Goal: Complete application form

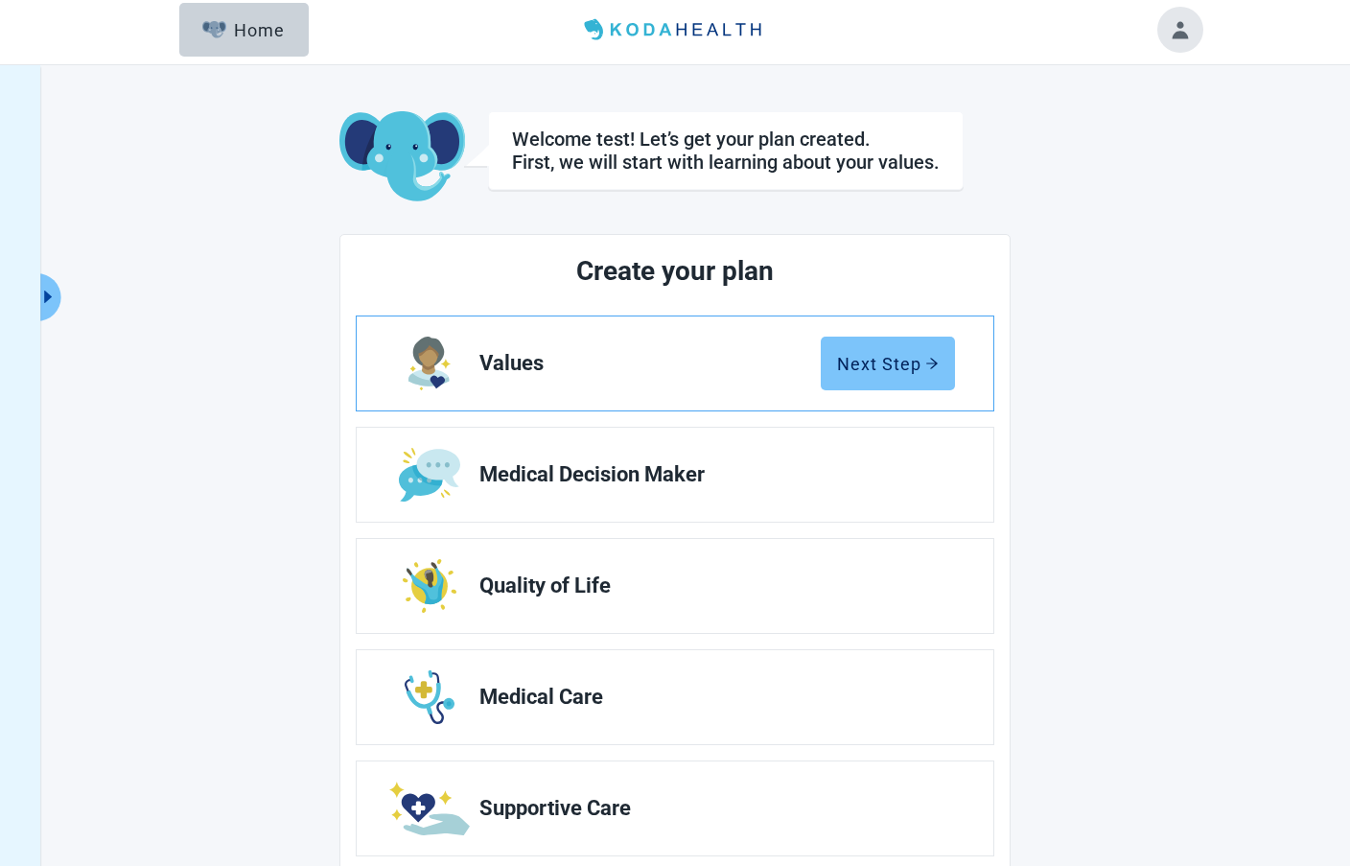
scroll to position [19, 0]
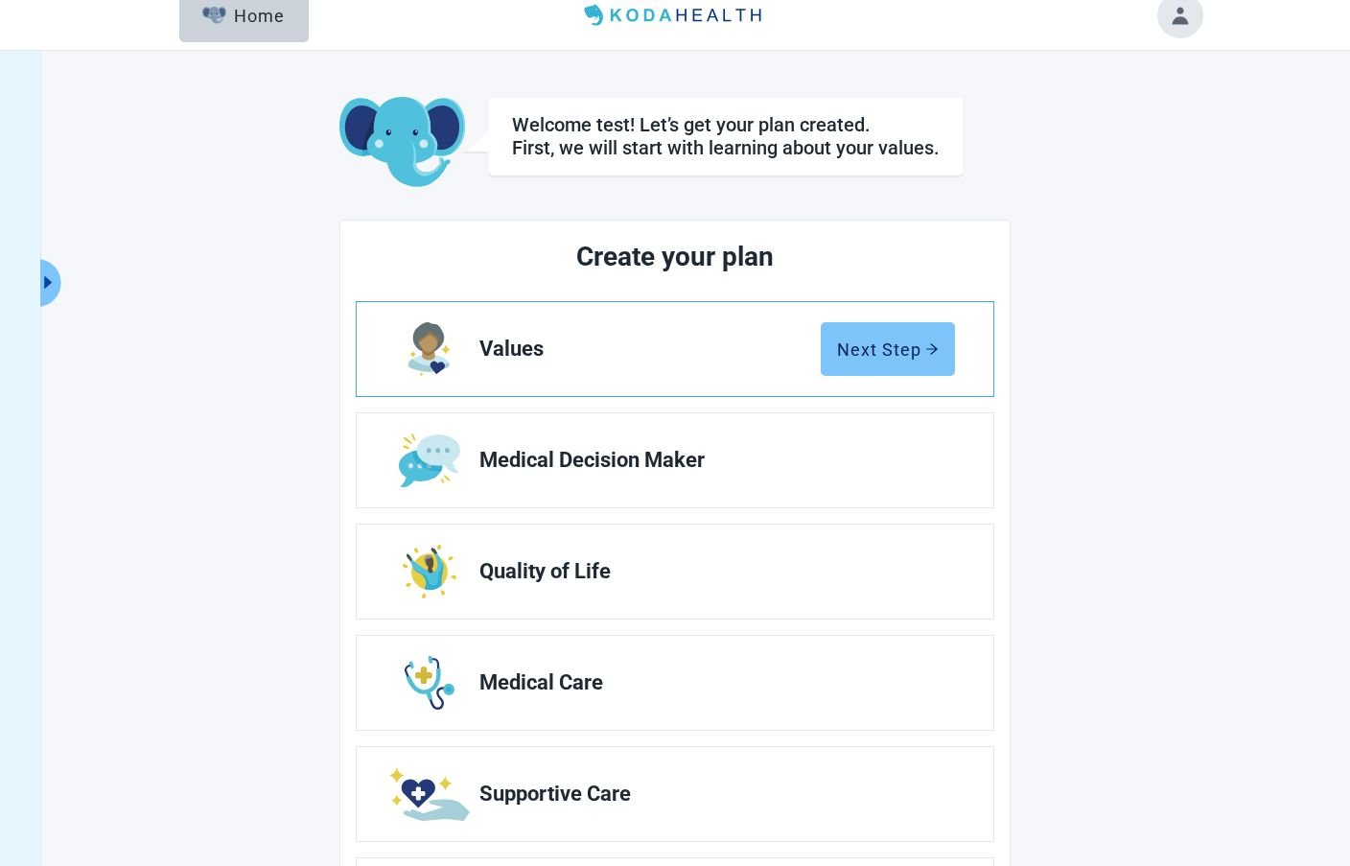
click at [894, 360] on button "Next Step" at bounding box center [888, 349] width 134 height 54
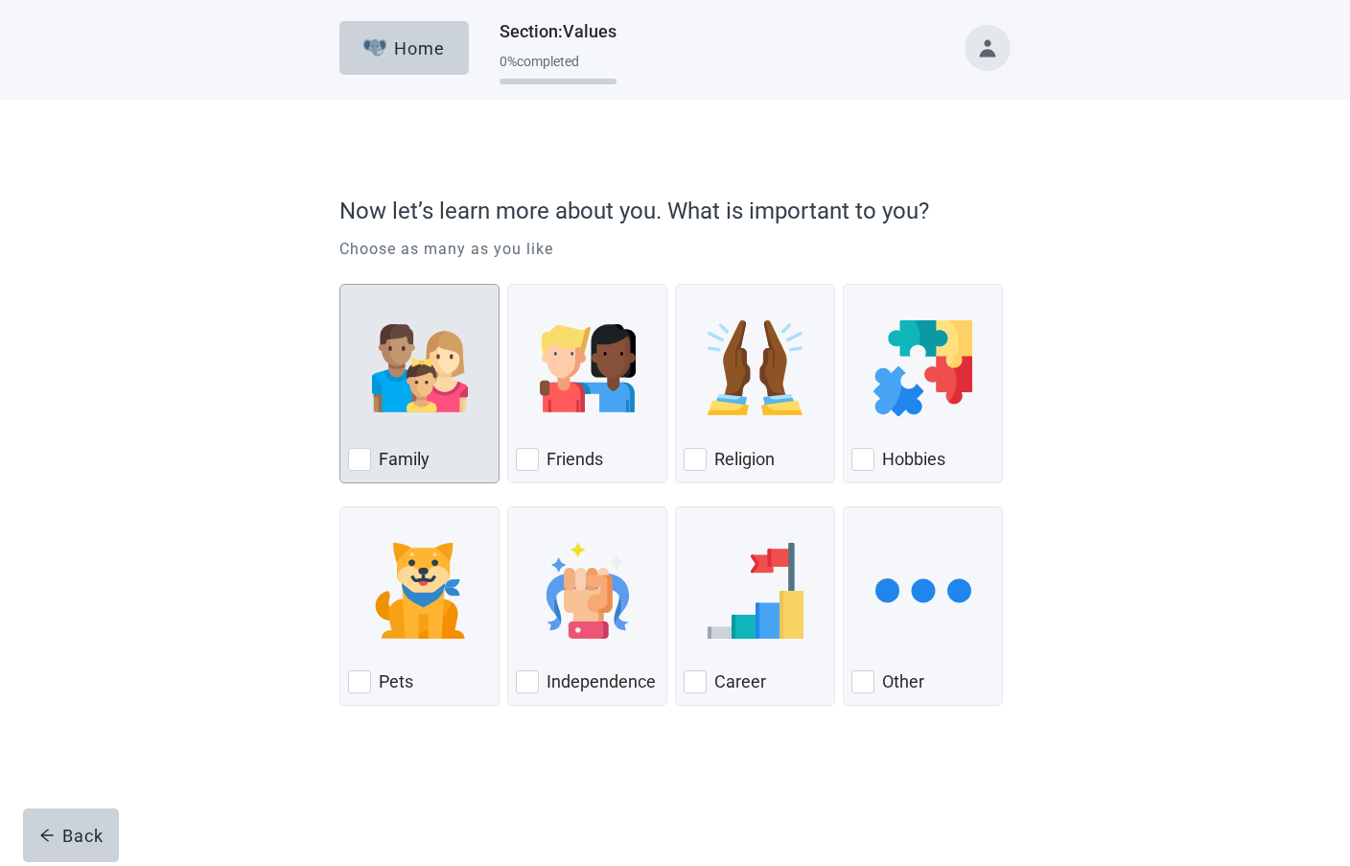
click at [433, 446] on div "Family" at bounding box center [419, 459] width 143 height 31
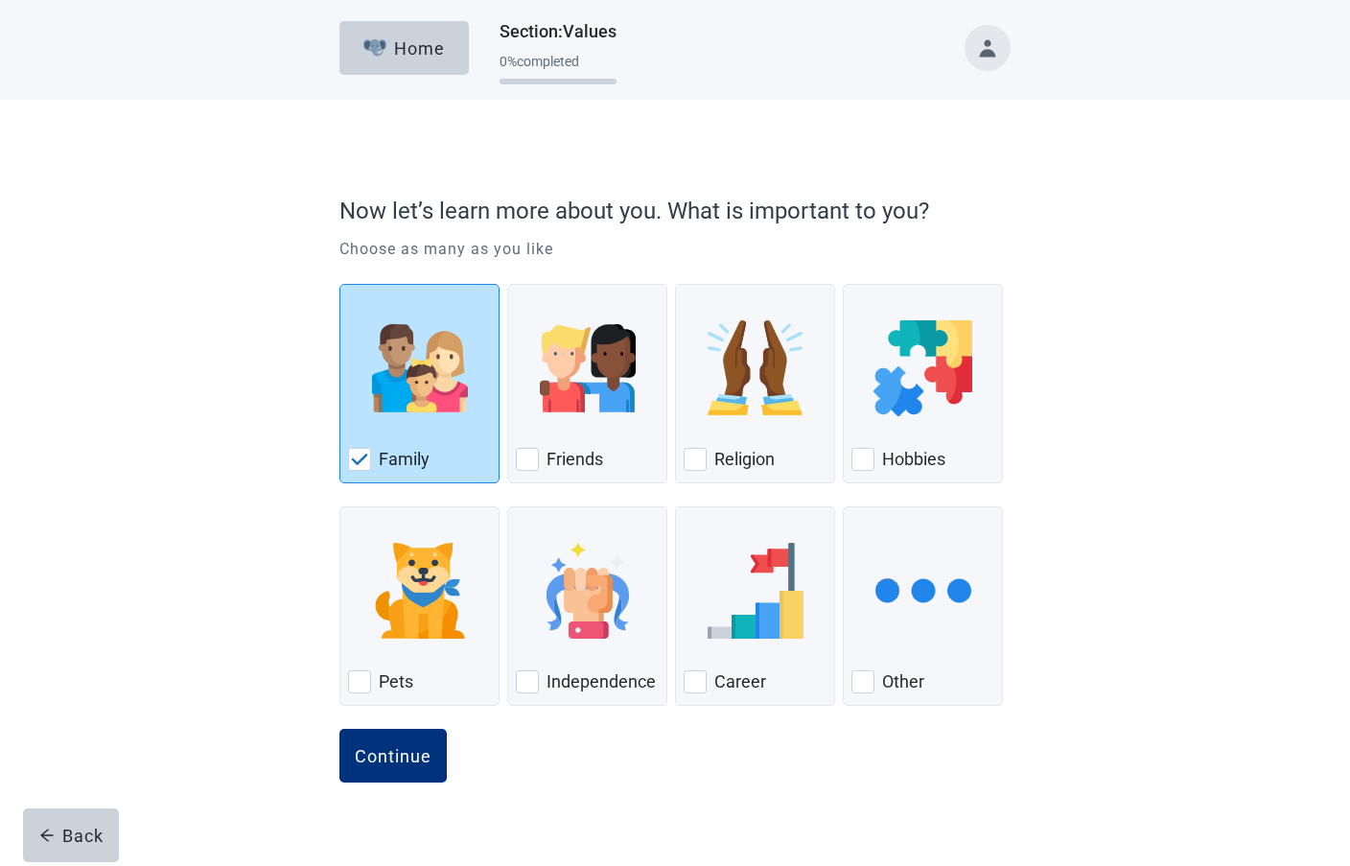
click at [339, 729] on button "Continue" at bounding box center [392, 756] width 107 height 54
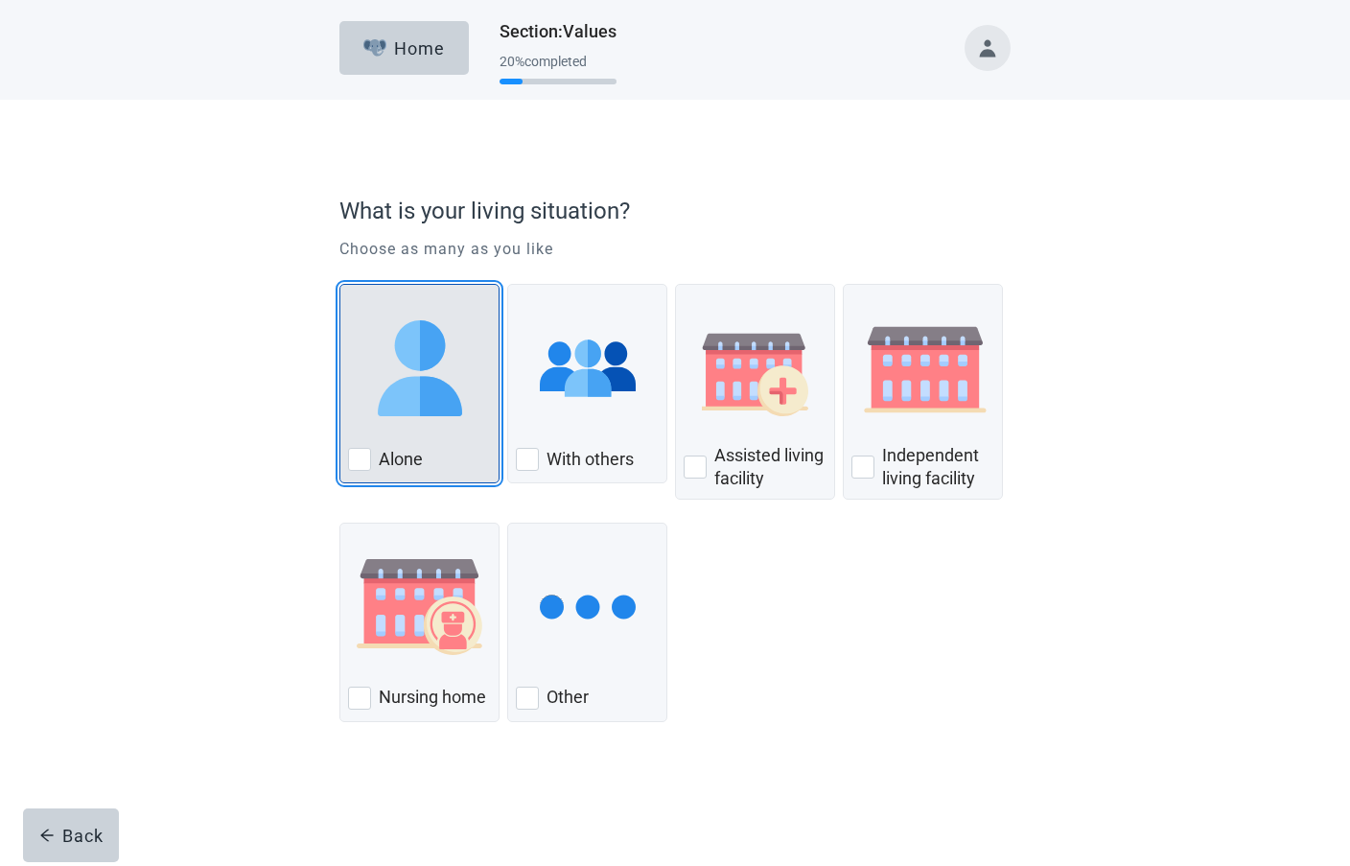
click at [447, 445] on div "Alone" at bounding box center [419, 383] width 160 height 199
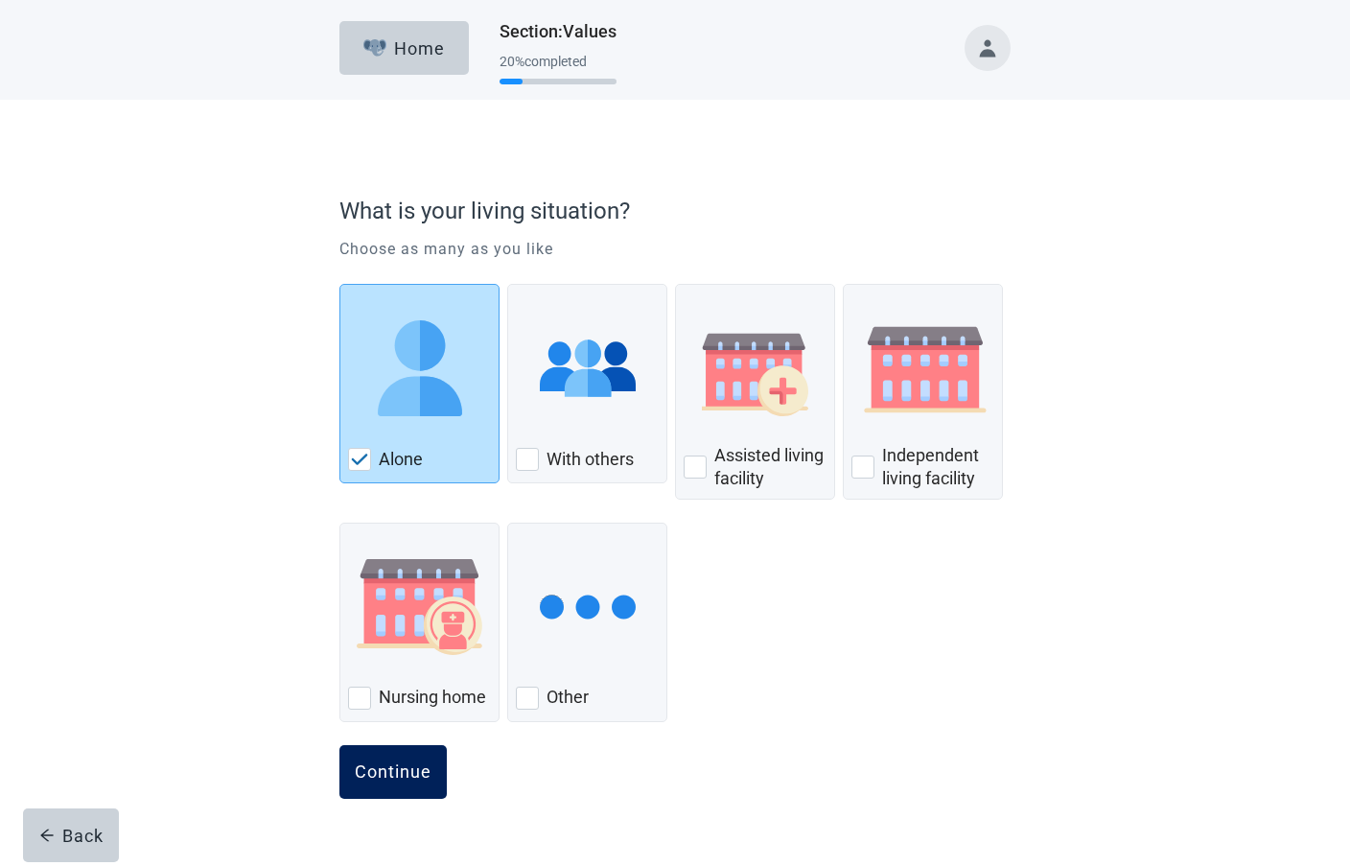
click at [403, 777] on div "Continue" at bounding box center [393, 771] width 77 height 19
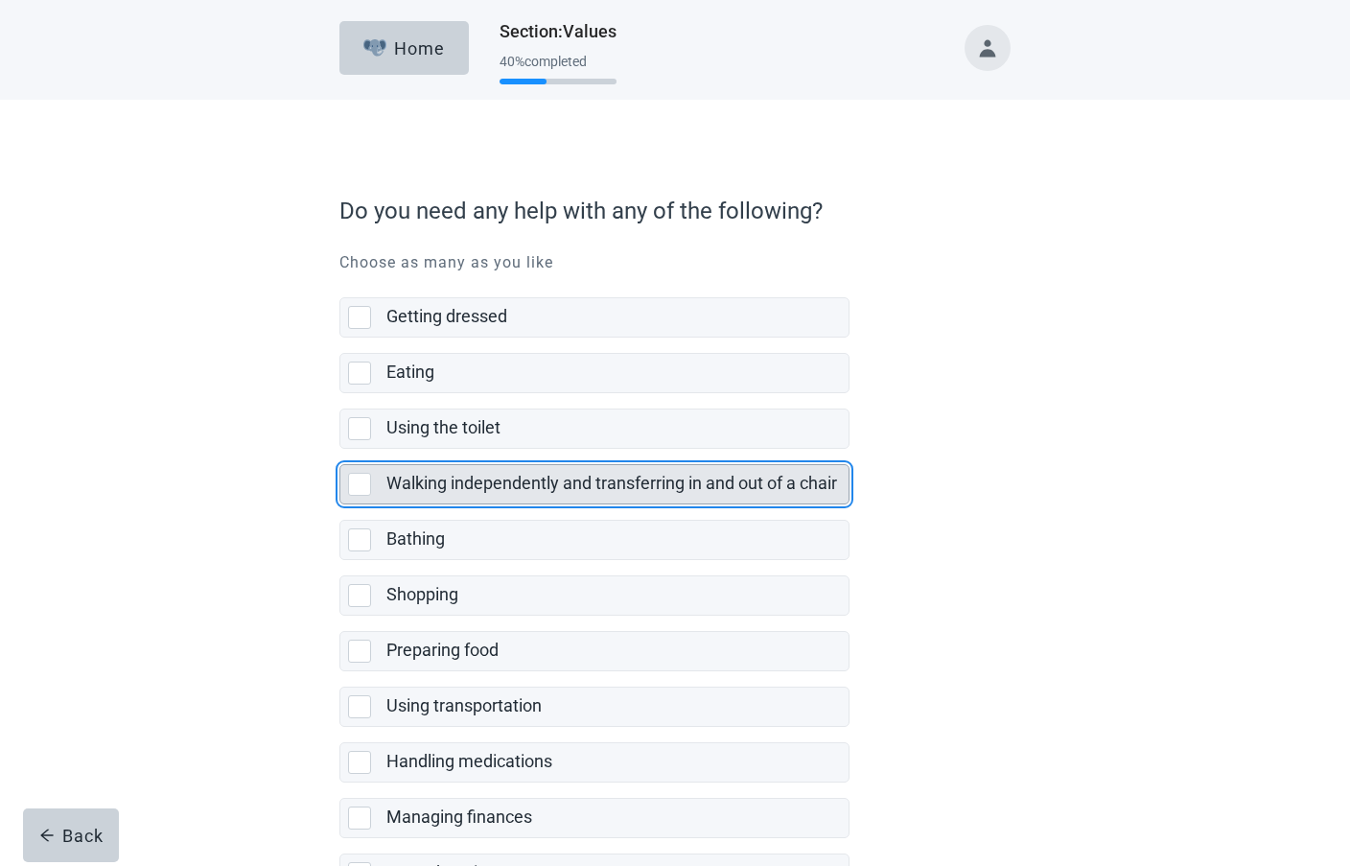
click at [536, 485] on label "Walking independently and transferring in and out of a chair" at bounding box center [611, 483] width 451 height 20
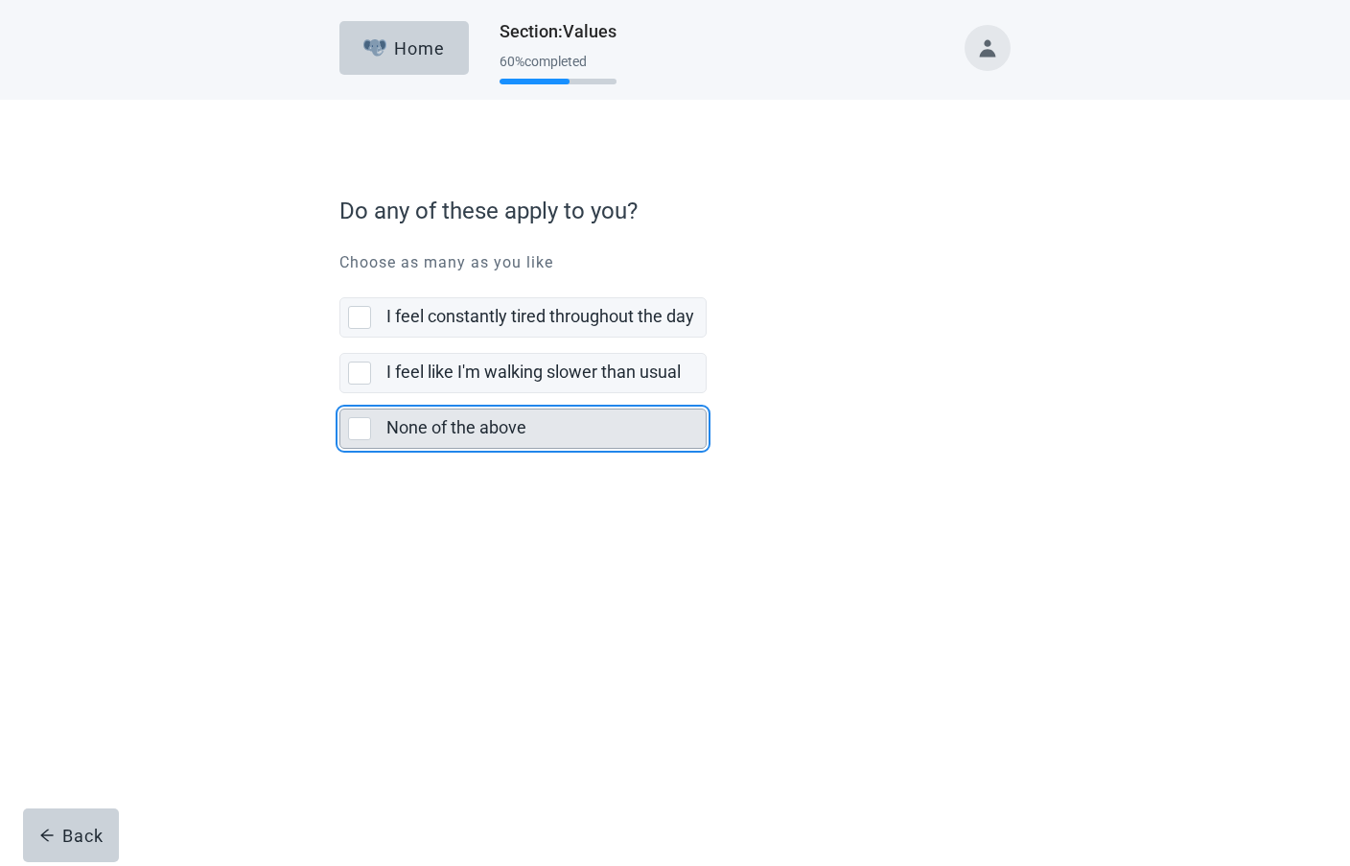
click at [537, 442] on div "None of the above" at bounding box center [545, 428] width 319 height 38
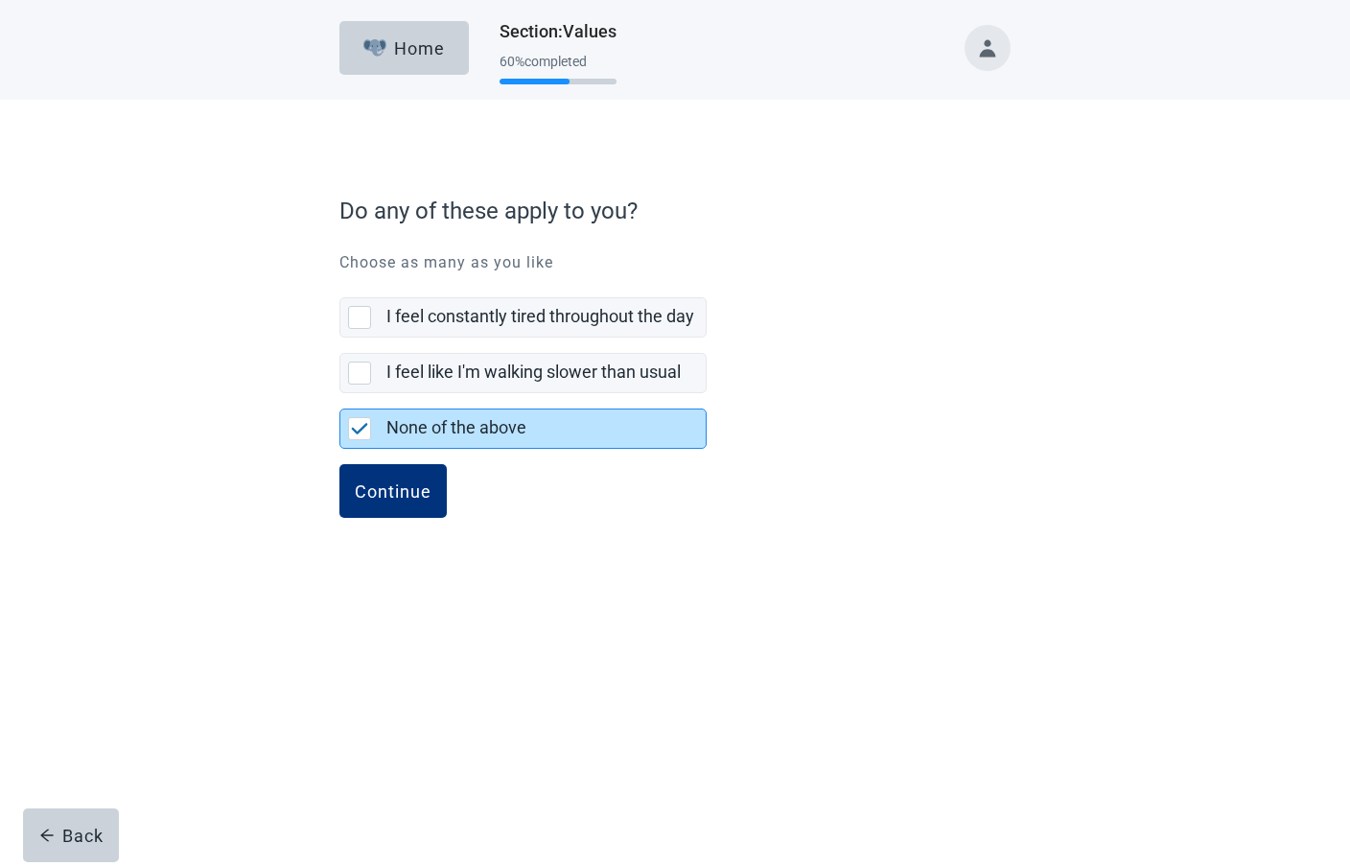
click at [339, 464] on button "Continue" at bounding box center [392, 491] width 107 height 54
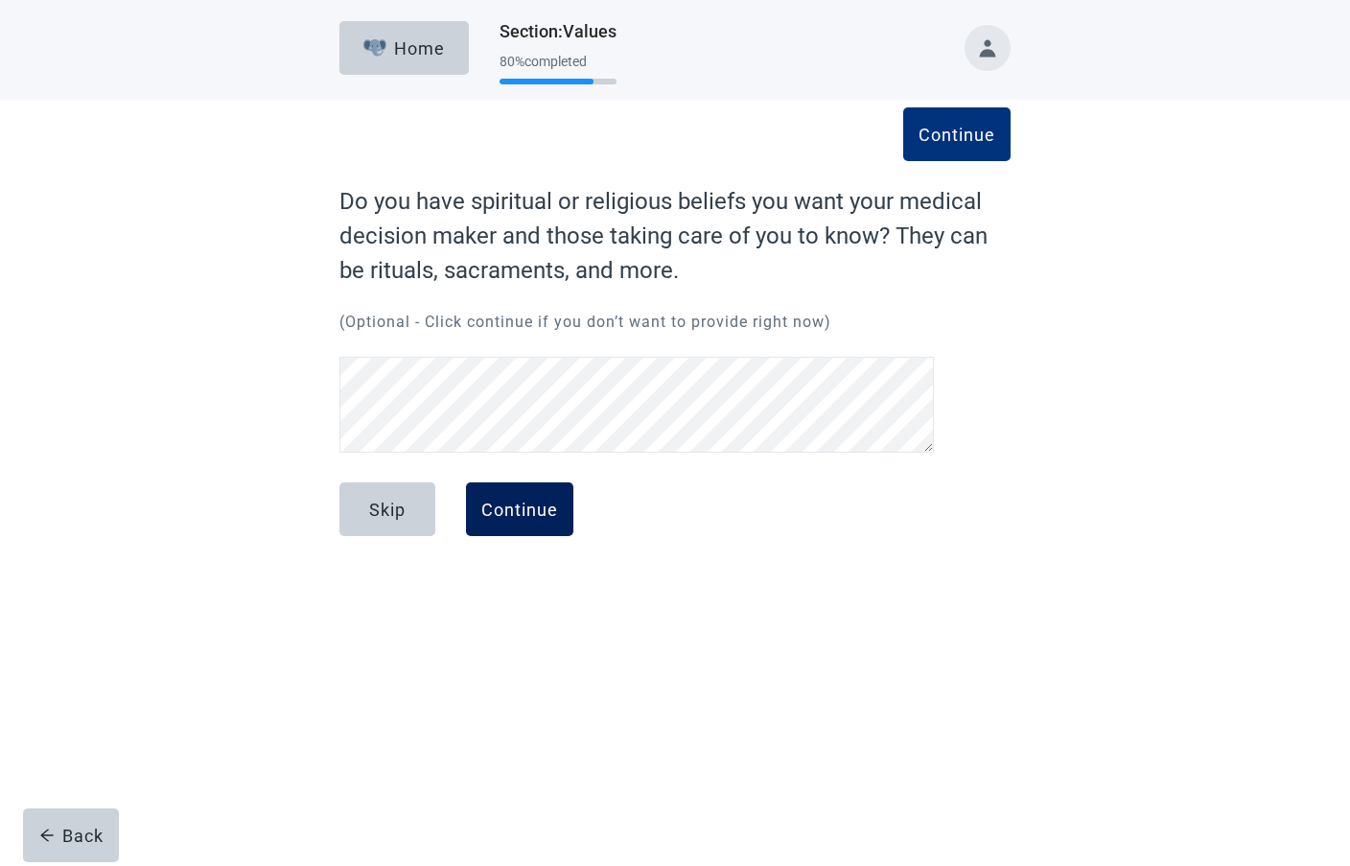
click at [492, 506] on div "Continue" at bounding box center [519, 509] width 77 height 19
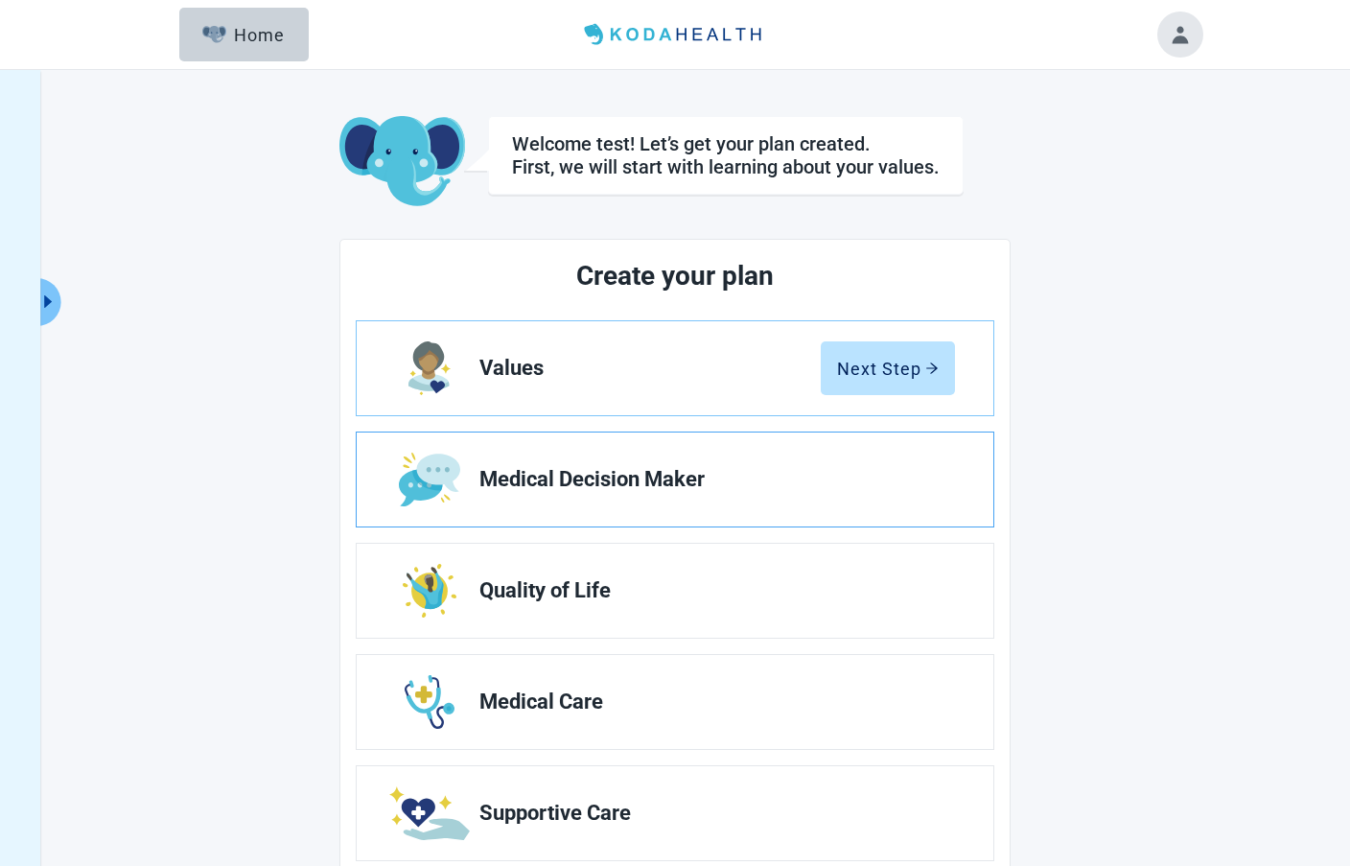
click at [493, 500] on link "Medical Decision Maker" at bounding box center [675, 479] width 637 height 94
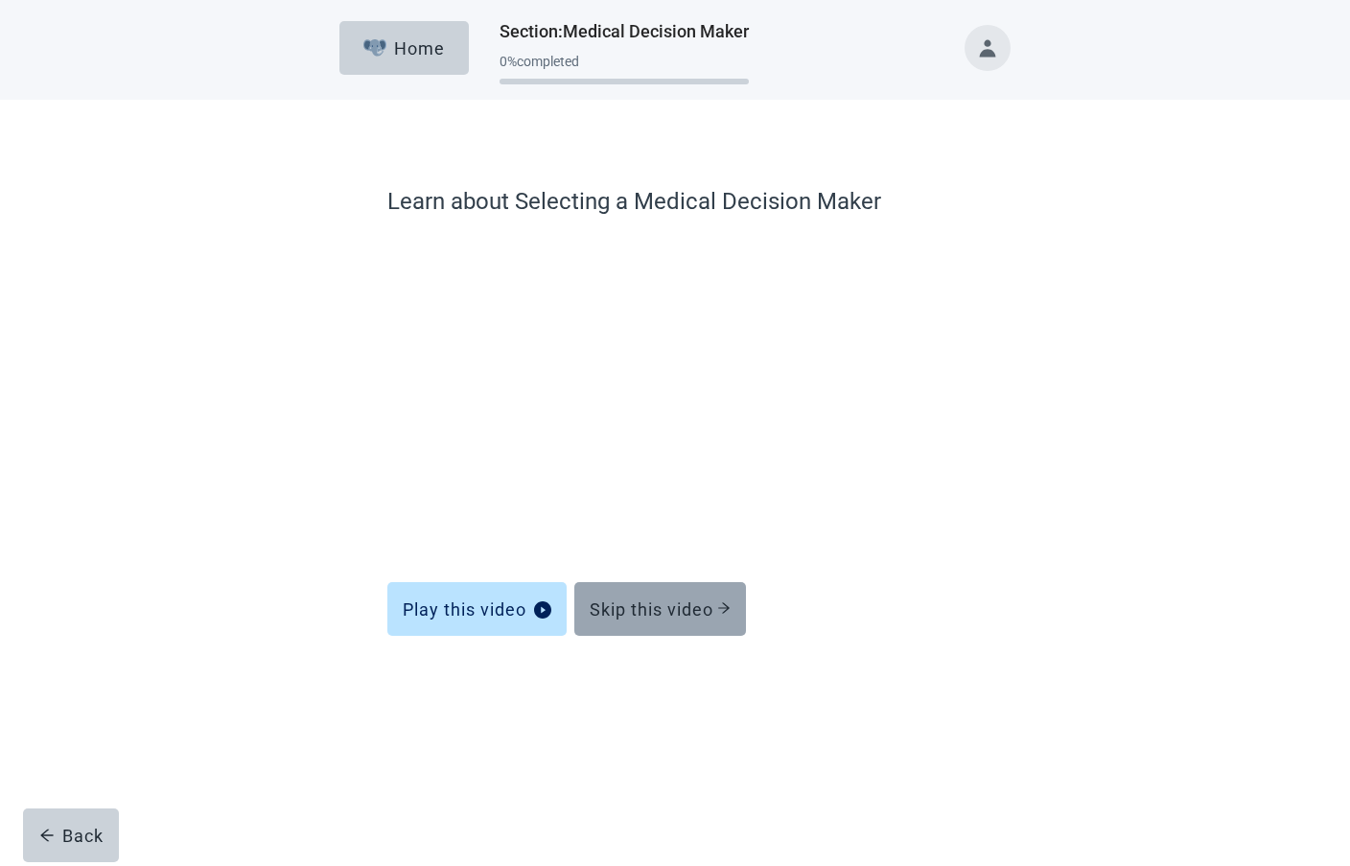
click at [645, 606] on div "Skip this video" at bounding box center [660, 608] width 141 height 19
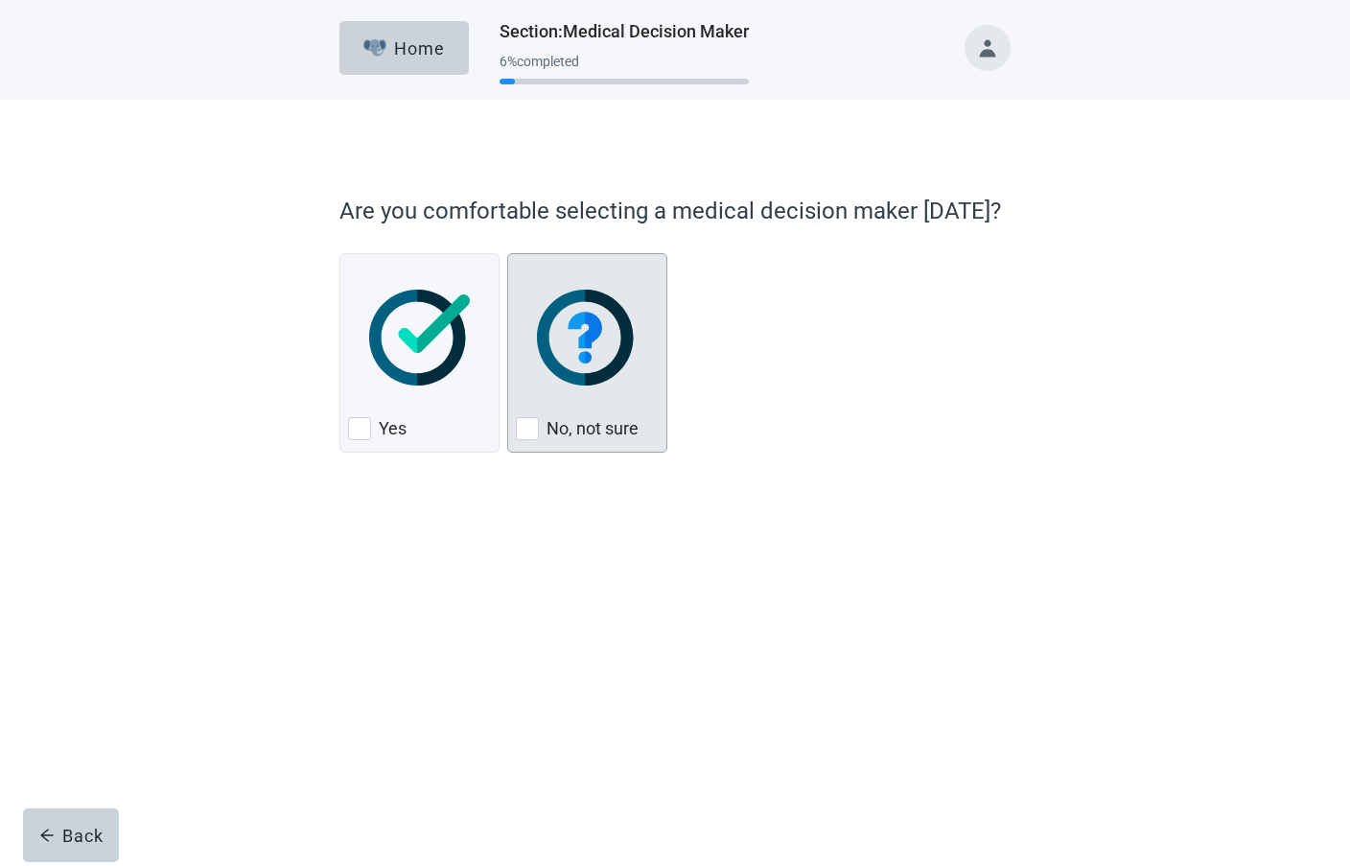
click at [569, 432] on label "No, not sure" at bounding box center [592, 428] width 92 height 23
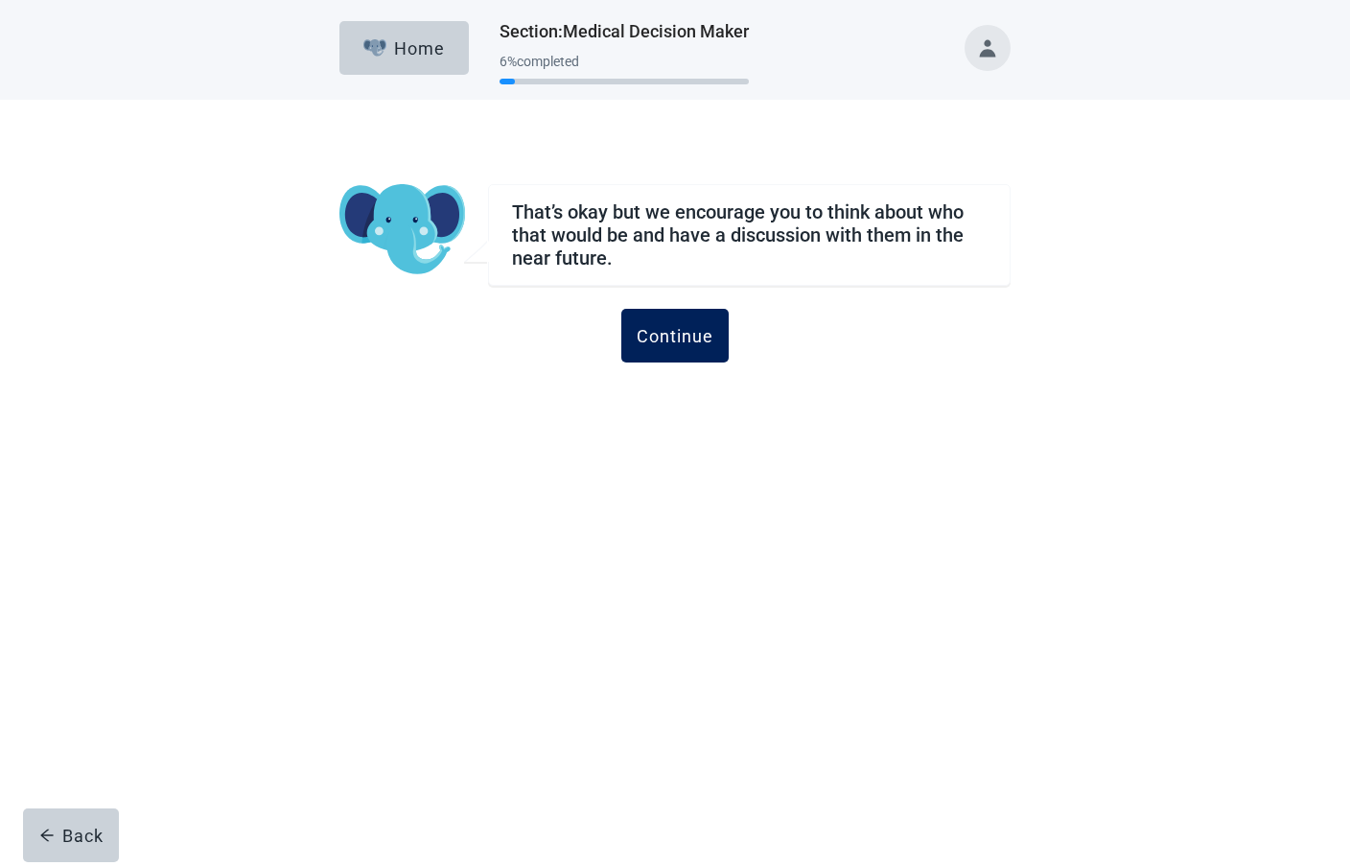
click at [686, 346] on button "Continue" at bounding box center [674, 336] width 107 height 54
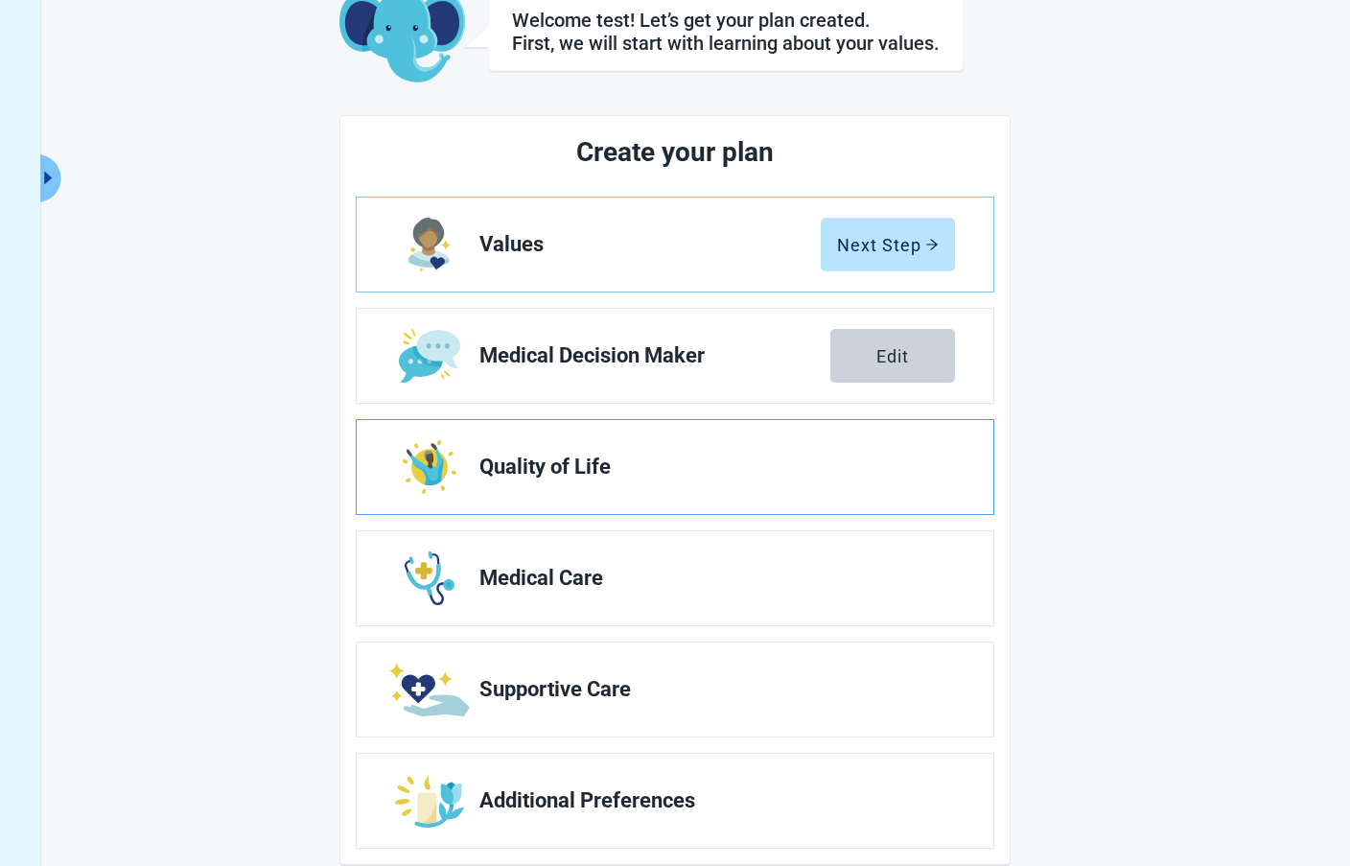
click at [793, 457] on link "Quality of Life" at bounding box center [675, 467] width 637 height 94
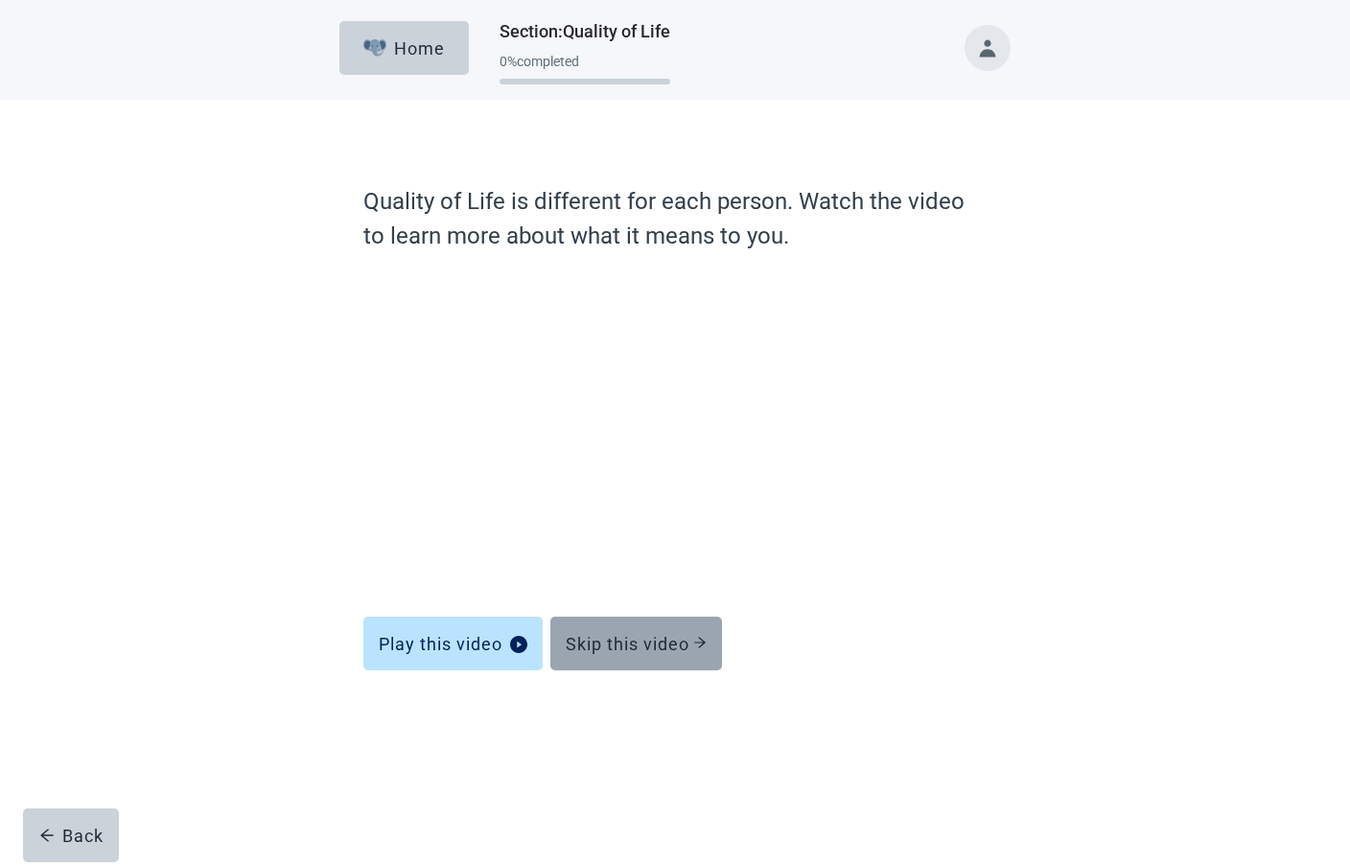
click at [643, 646] on div "Skip this video" at bounding box center [636, 643] width 141 height 19
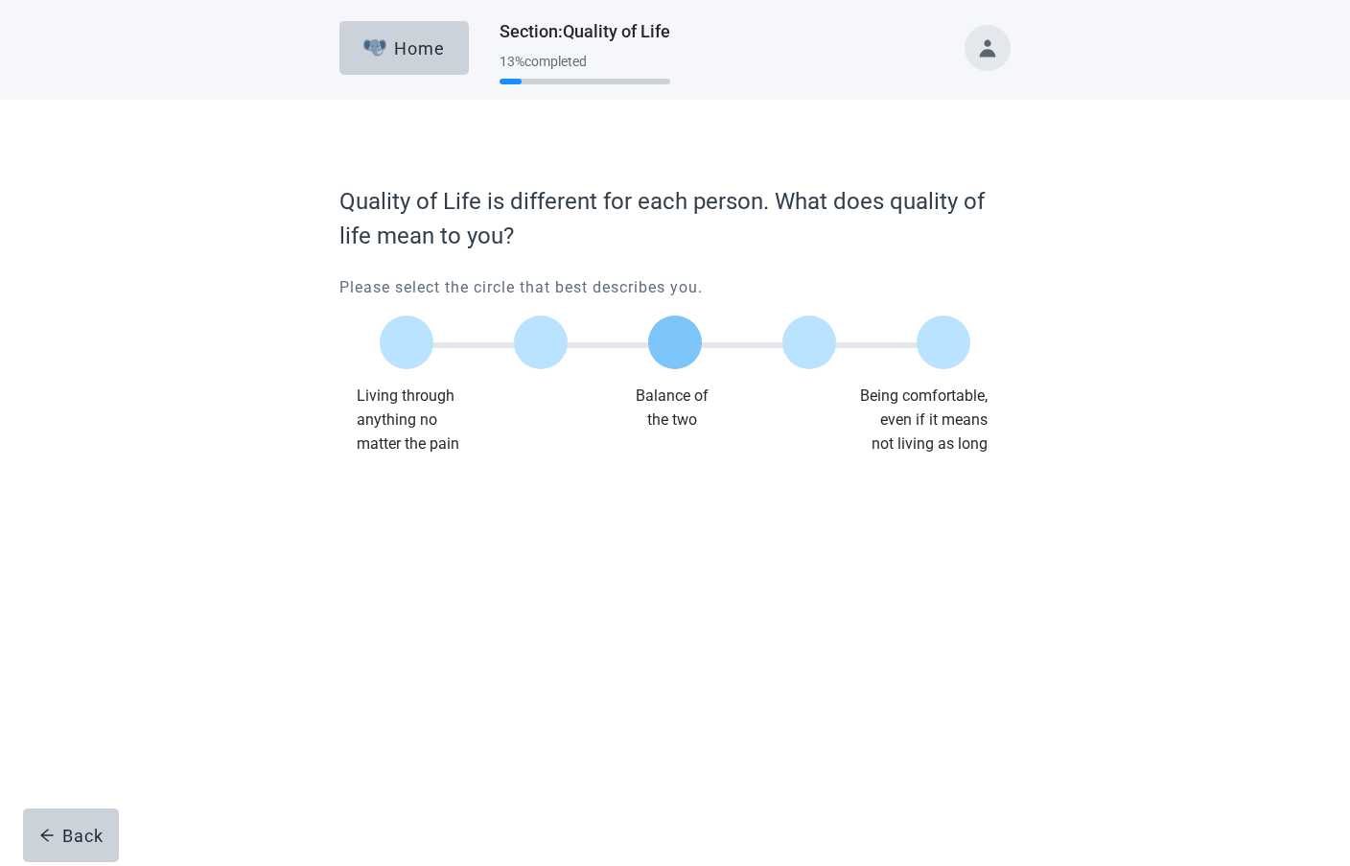
click at [670, 340] on label "Main content" at bounding box center [675, 342] width 54 height 54
click at [398, 490] on div "Continue" at bounding box center [393, 494] width 77 height 19
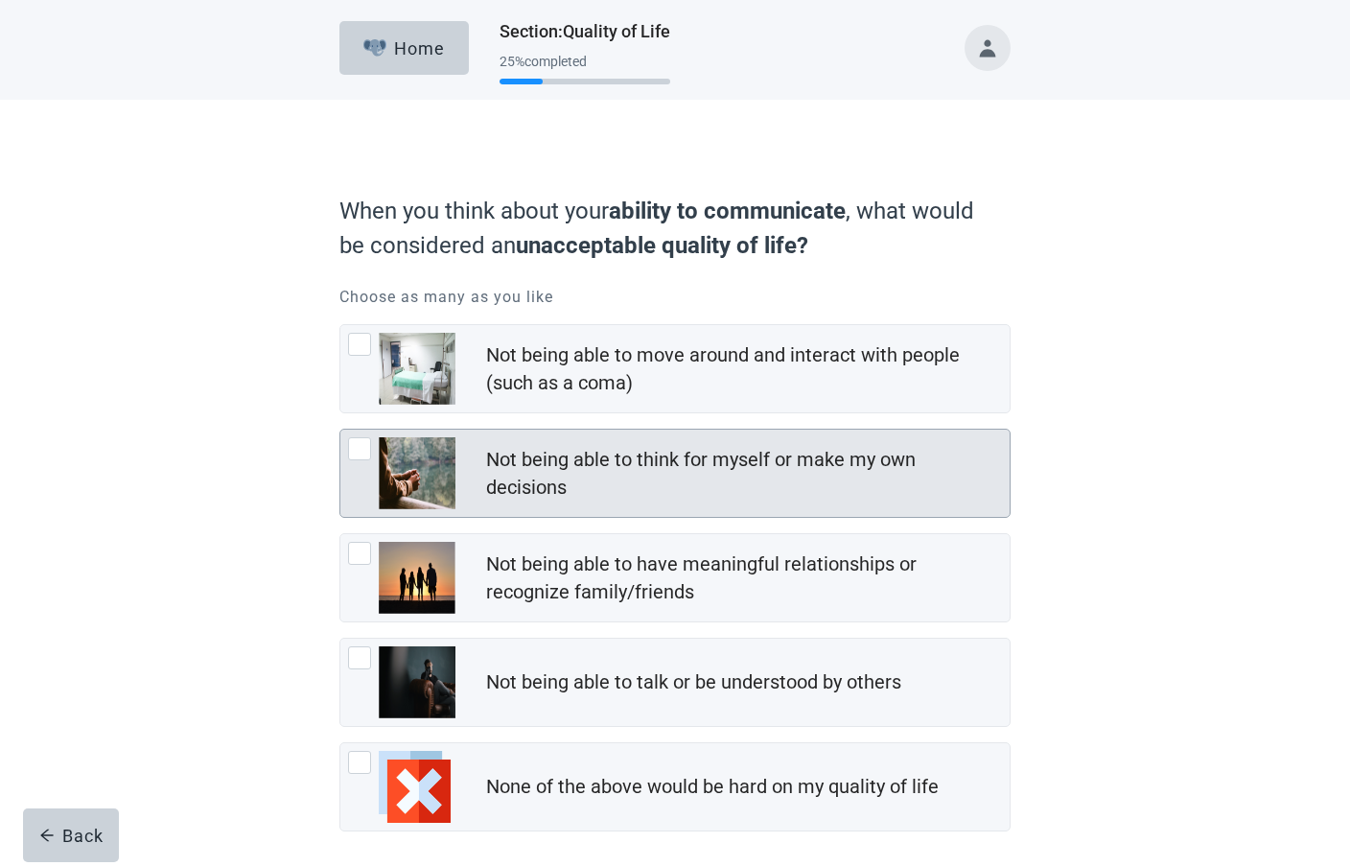
click at [631, 476] on div "Not being able to think for myself or make my own decisions" at bounding box center [742, 474] width 512 height 56
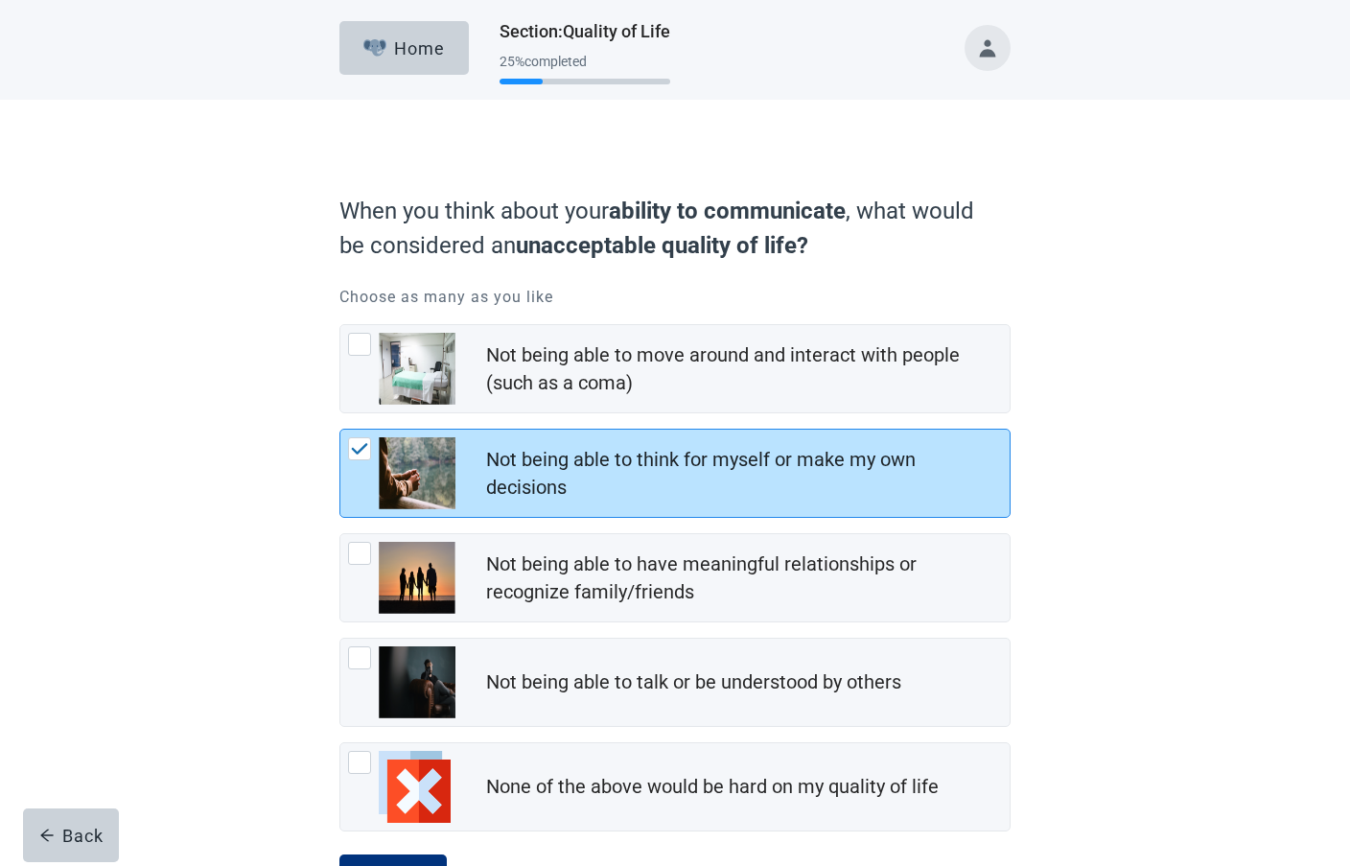
scroll to position [84, 0]
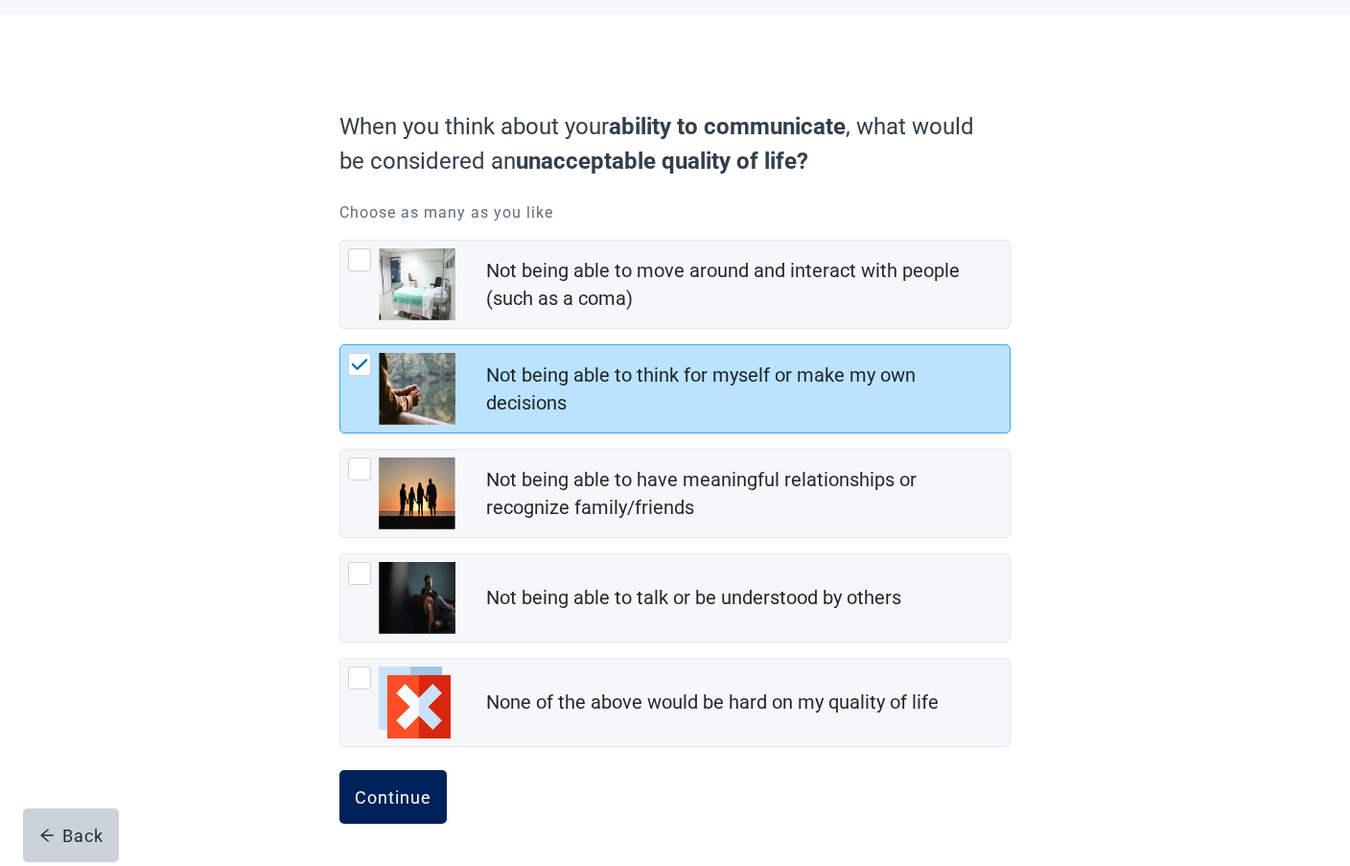
click at [426, 779] on button "Continue" at bounding box center [392, 797] width 107 height 54
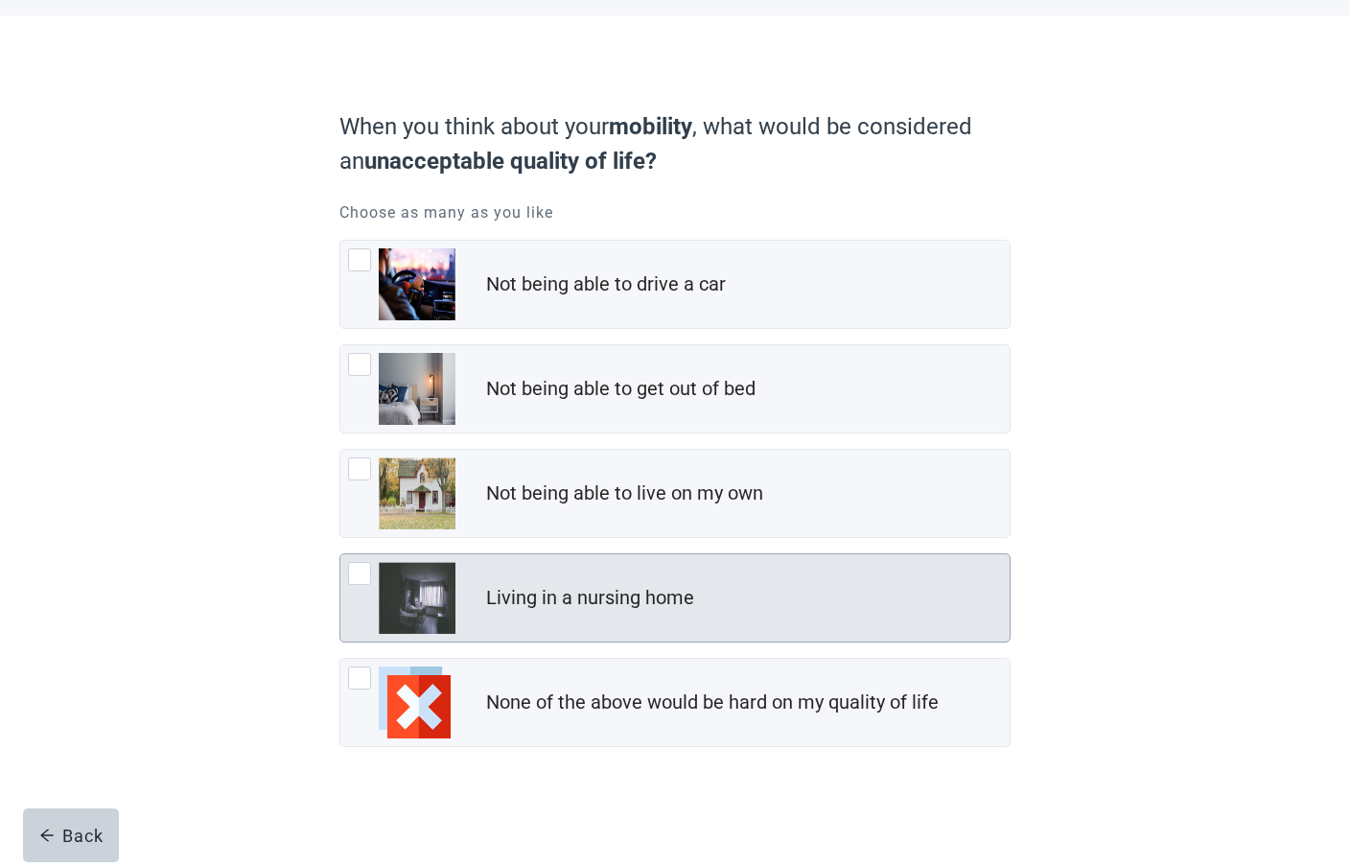
scroll to position [84, 0]
click at [672, 590] on div "Living in a nursing home" at bounding box center [590, 598] width 208 height 28
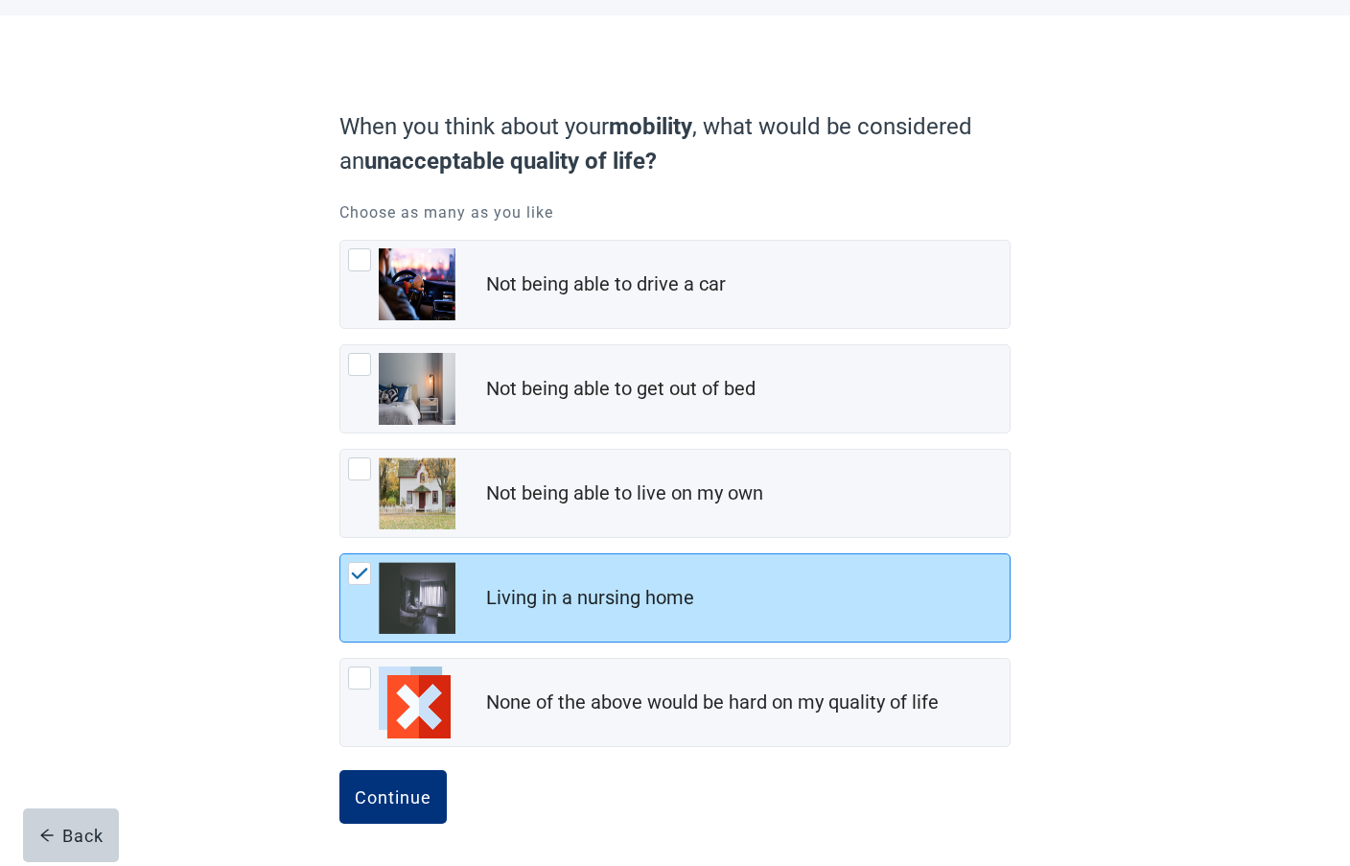
click at [339, 770] on button "Continue" at bounding box center [392, 797] width 107 height 54
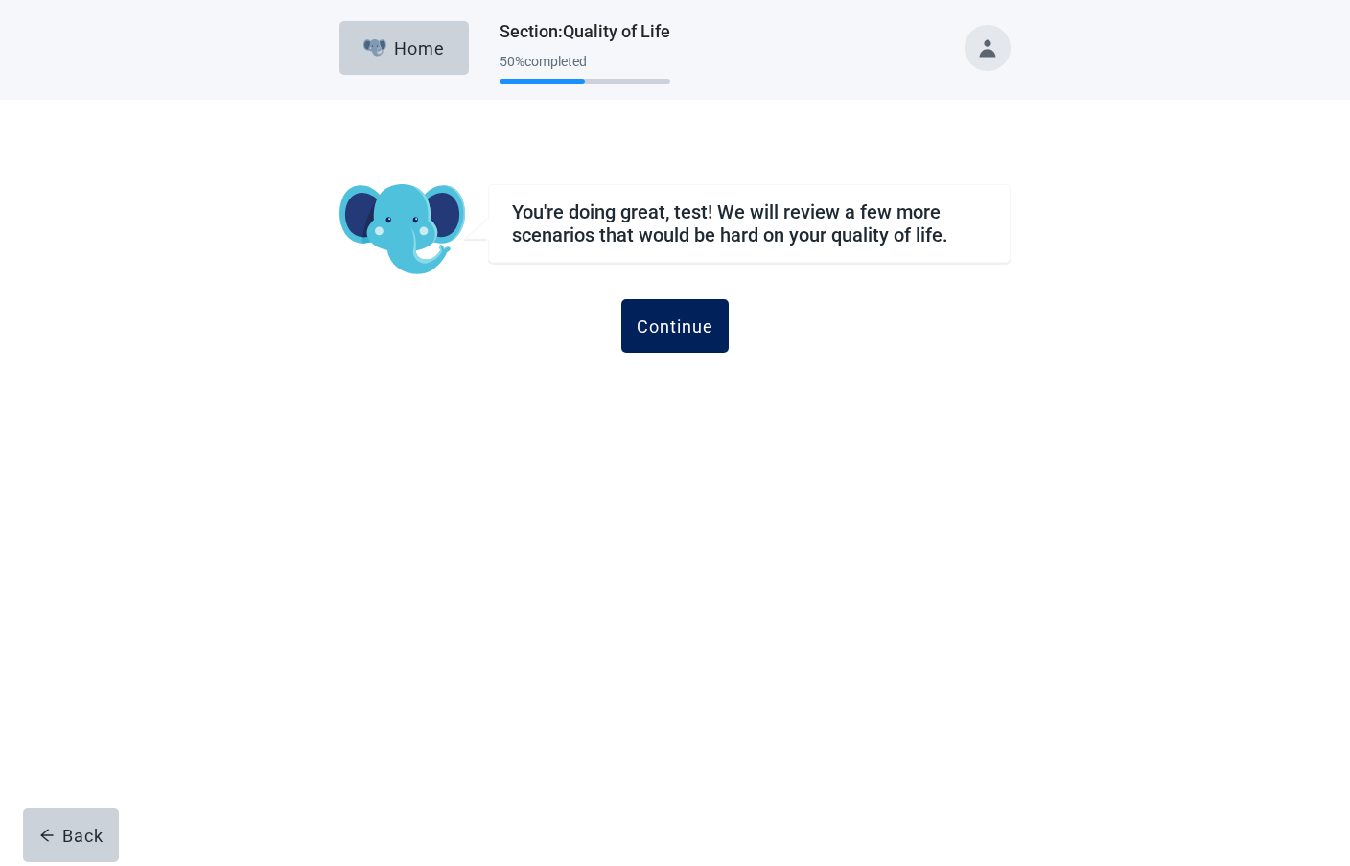
click at [684, 304] on button "Continue" at bounding box center [674, 326] width 107 height 54
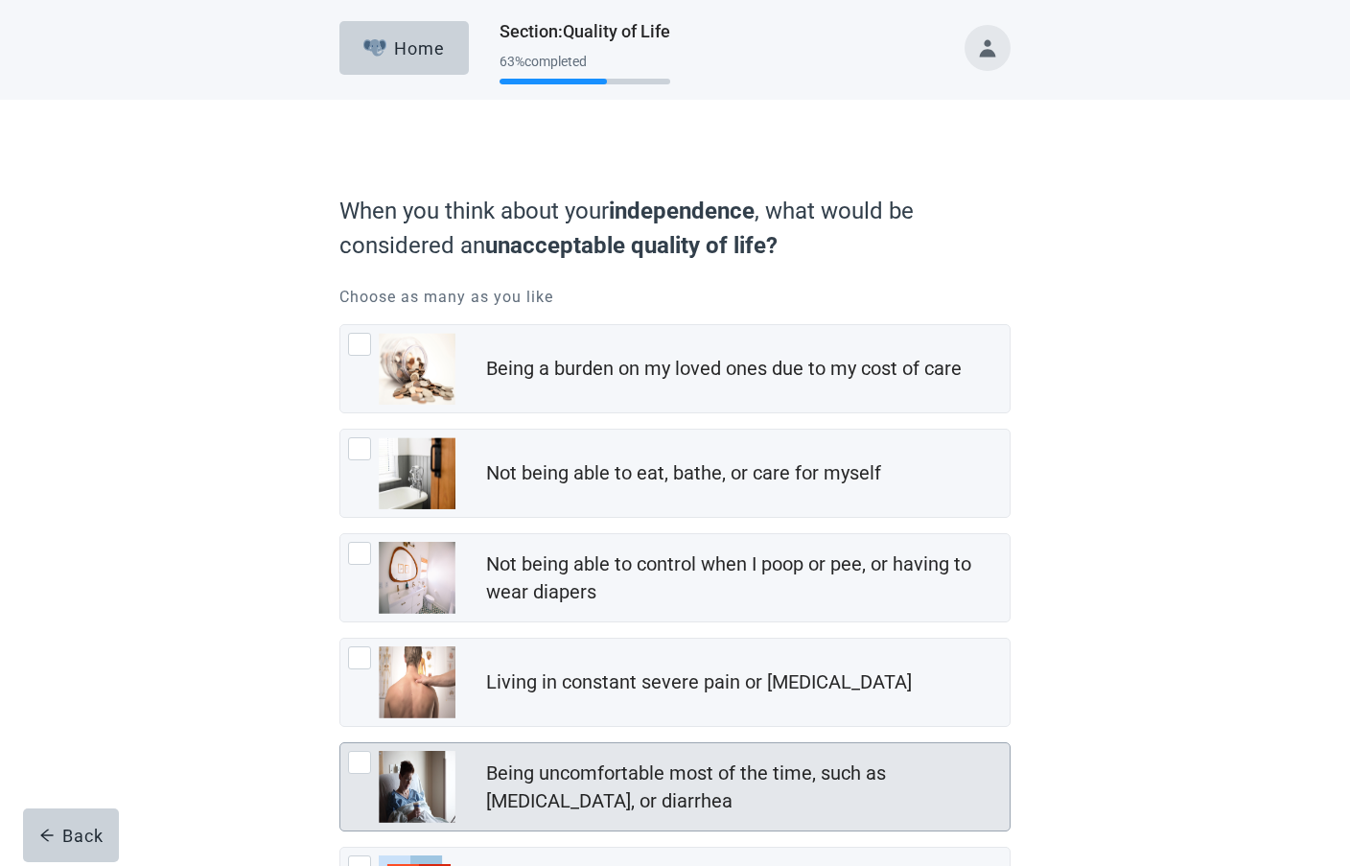
scroll to position [189, 0]
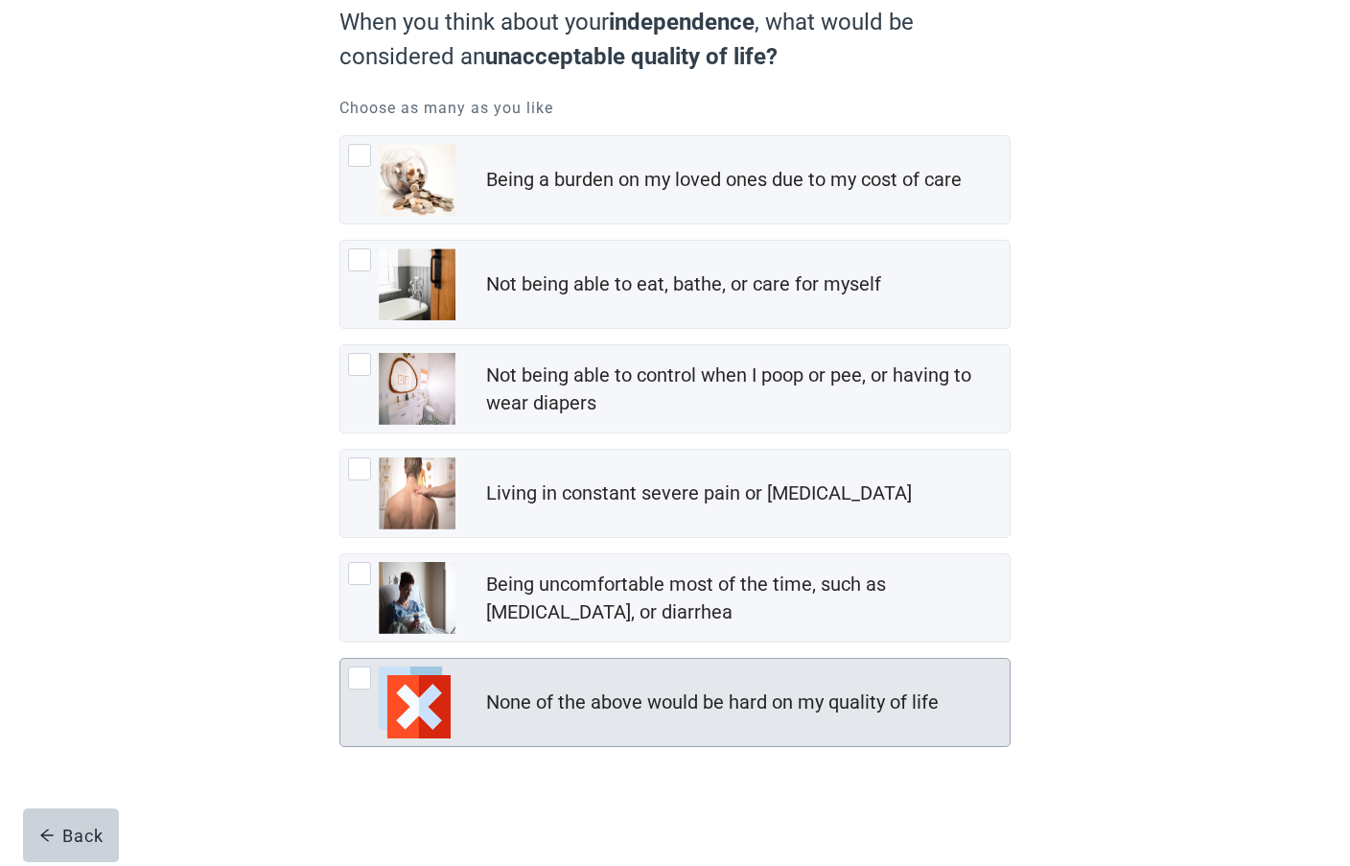
drag, startPoint x: 601, startPoint y: 681, endPoint x: 620, endPoint y: 667, distance: 23.4
click at [601, 681] on div "None of the above would be hard on my quality of life" at bounding box center [674, 702] width 669 height 87
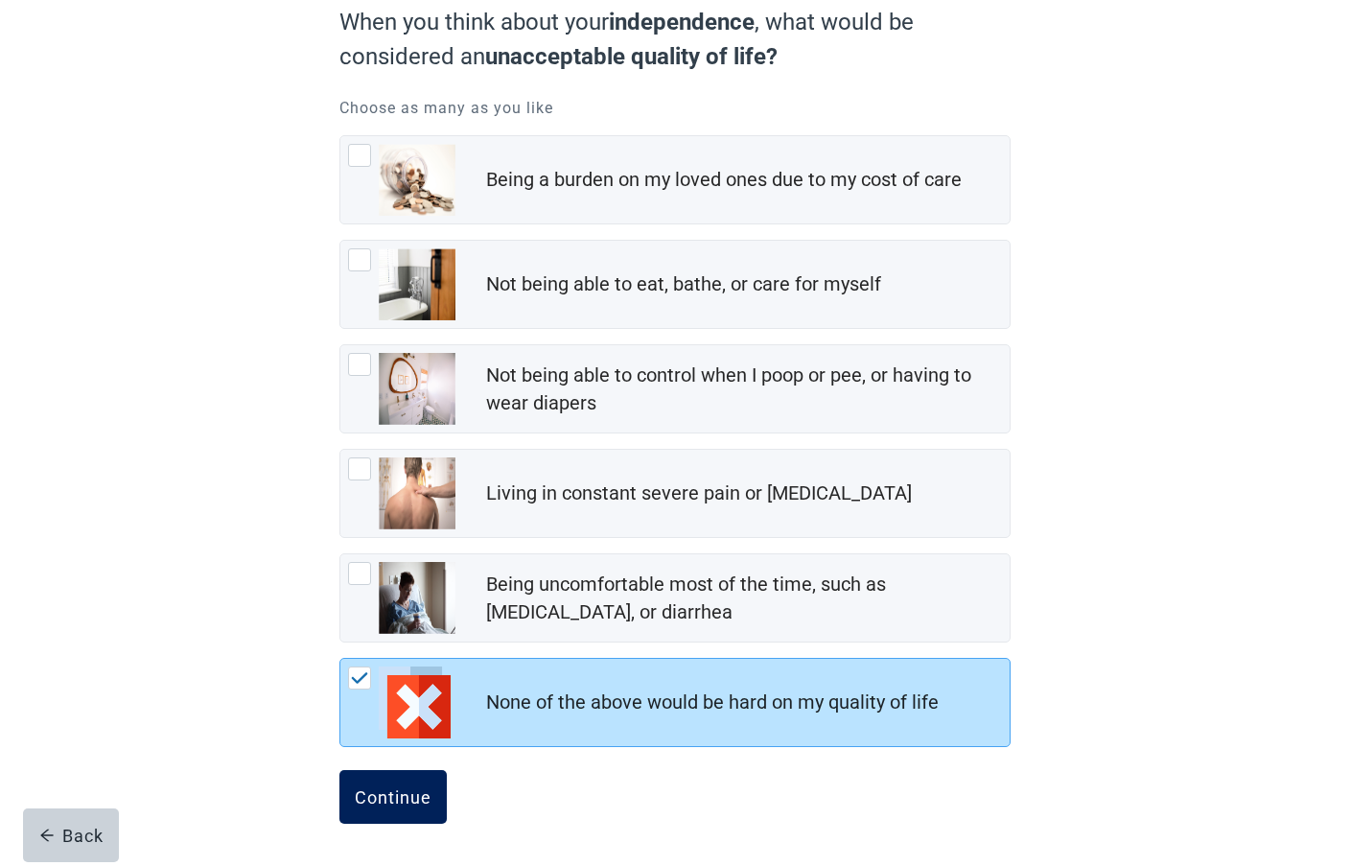
click at [421, 812] on button "Continue" at bounding box center [392, 797] width 107 height 54
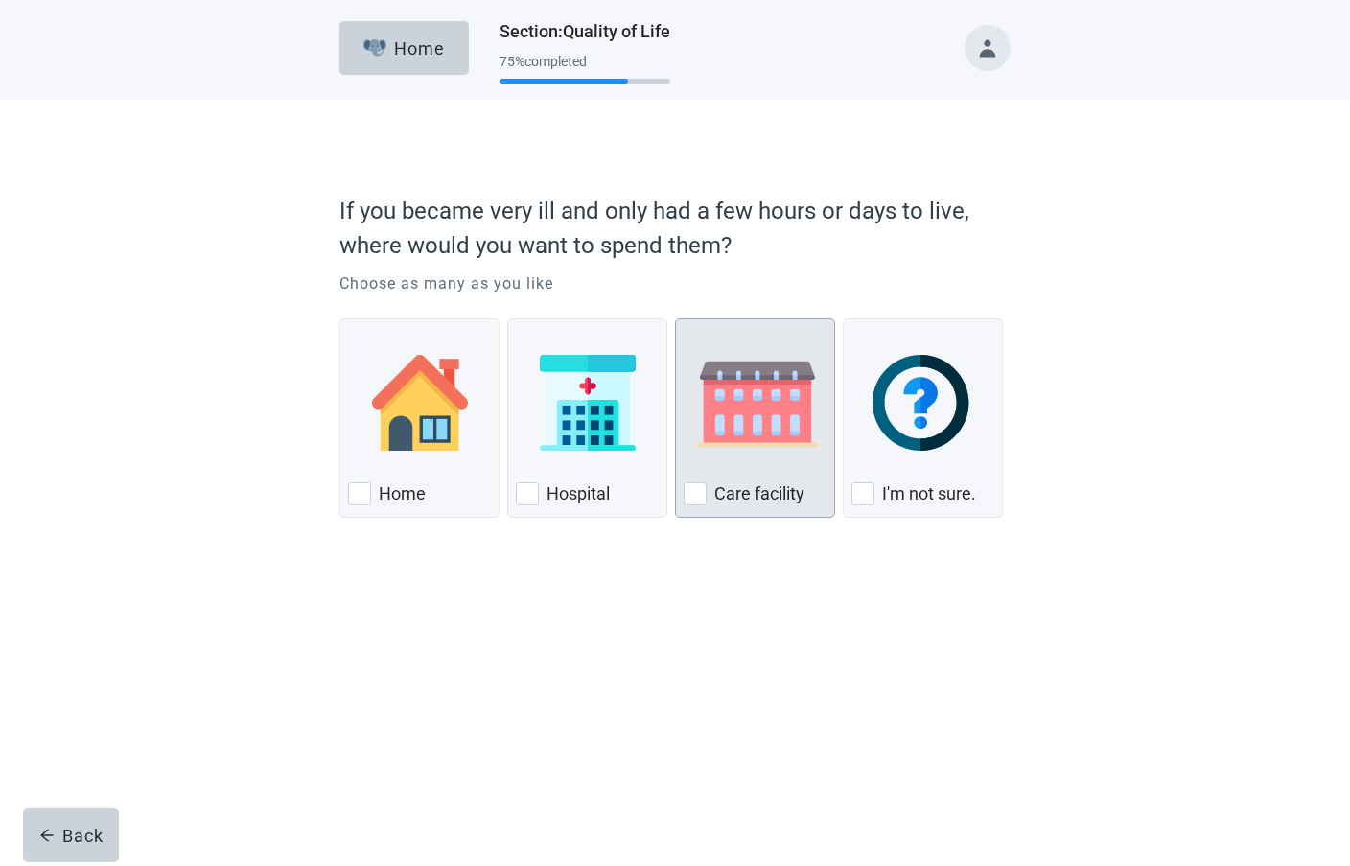
click at [812, 504] on div "Care facility" at bounding box center [755, 493] width 143 height 31
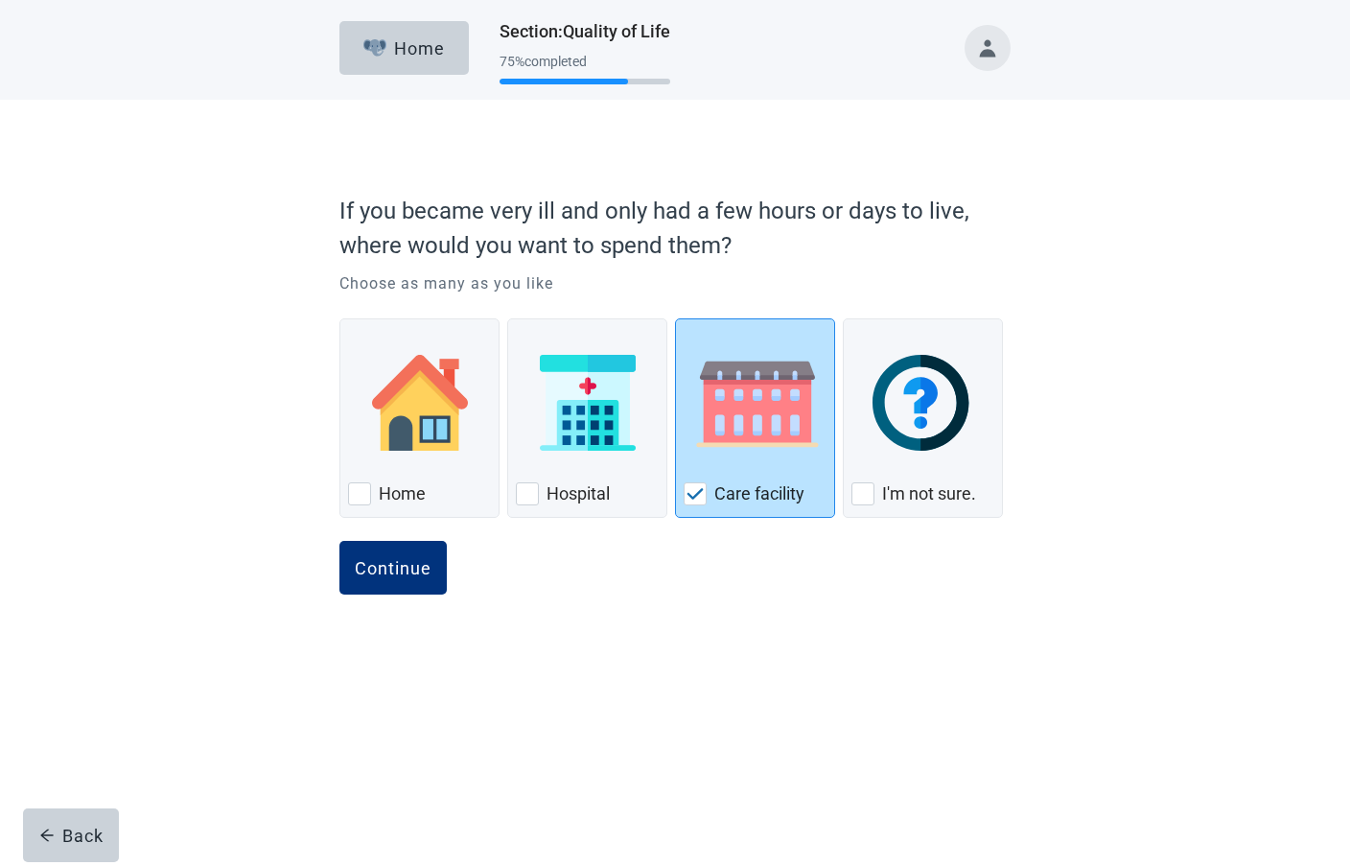
click at [339, 541] on button "Continue" at bounding box center [392, 568] width 107 height 54
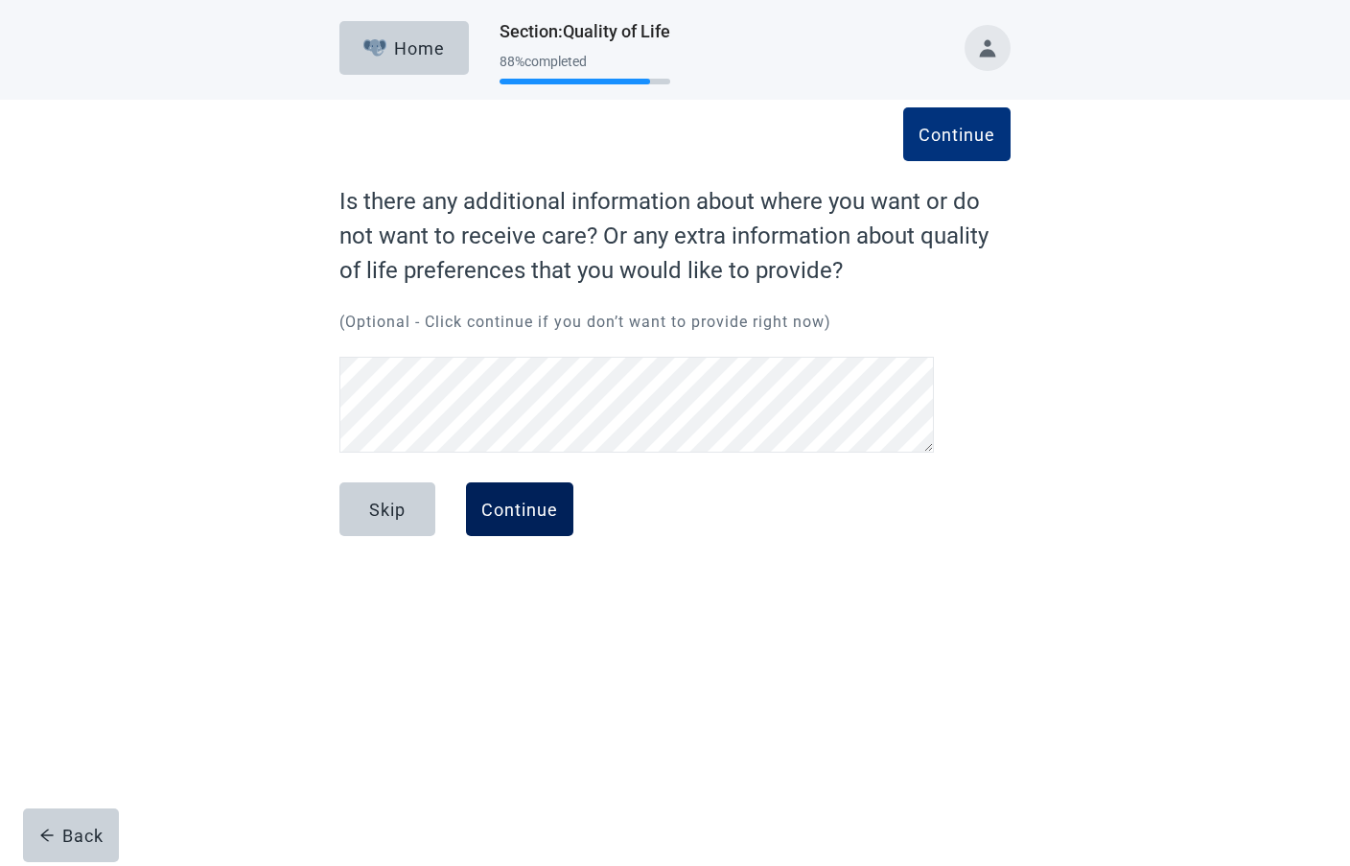
click at [510, 493] on button "Continue" at bounding box center [519, 509] width 107 height 54
click at [505, 512] on div "Continue" at bounding box center [519, 509] width 77 height 19
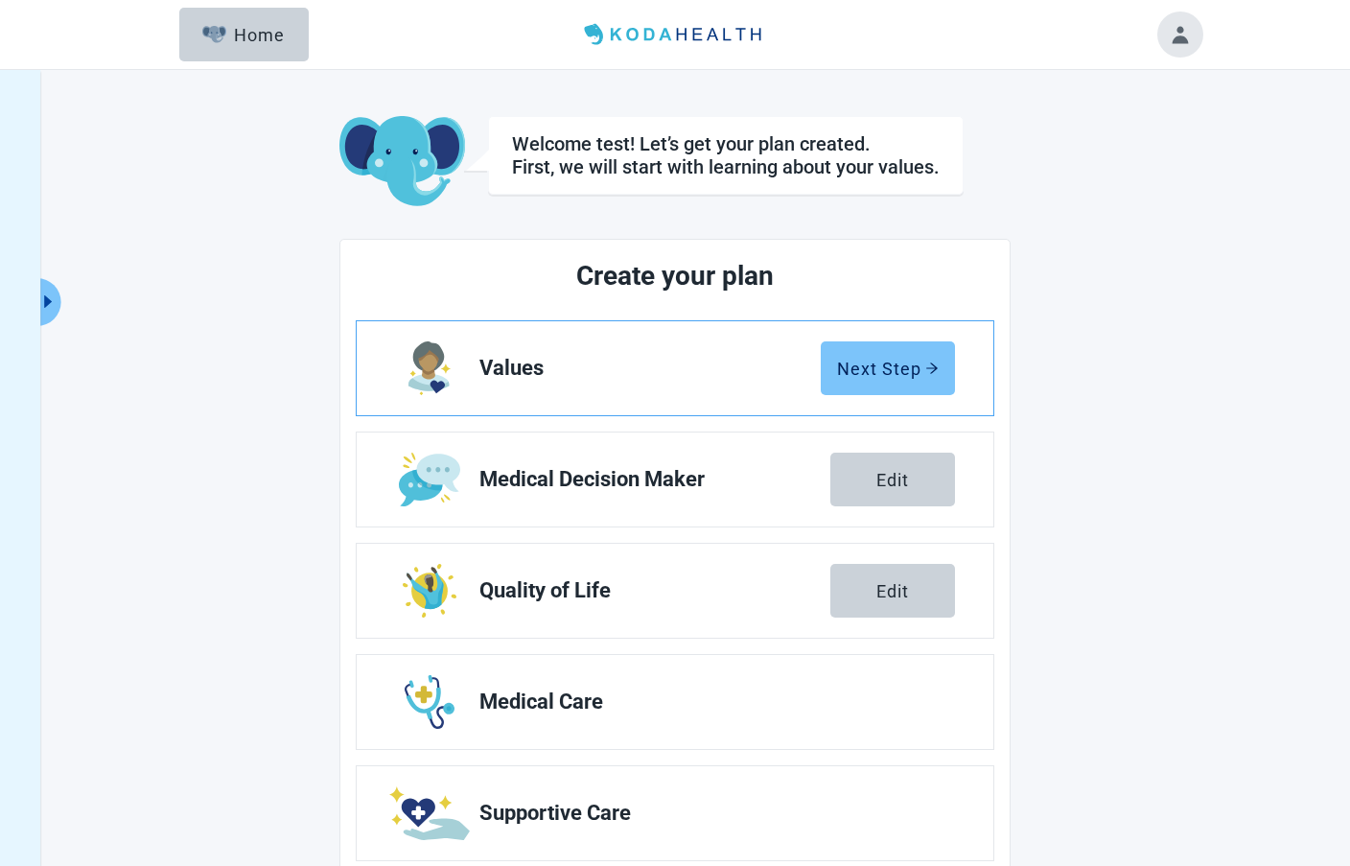
click at [851, 363] on div "Next Step" at bounding box center [888, 368] width 102 height 19
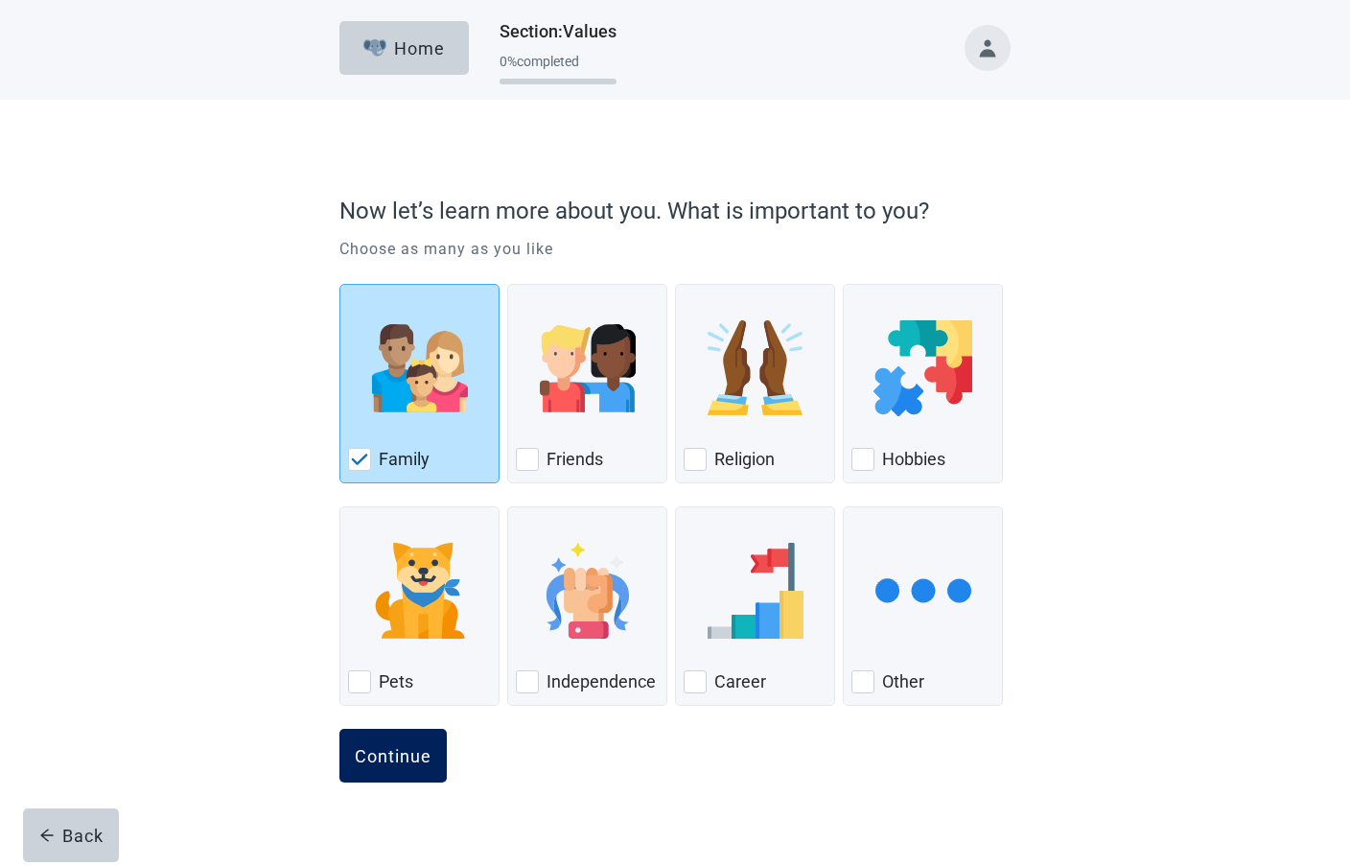
click at [398, 772] on button "Continue" at bounding box center [392, 756] width 107 height 54
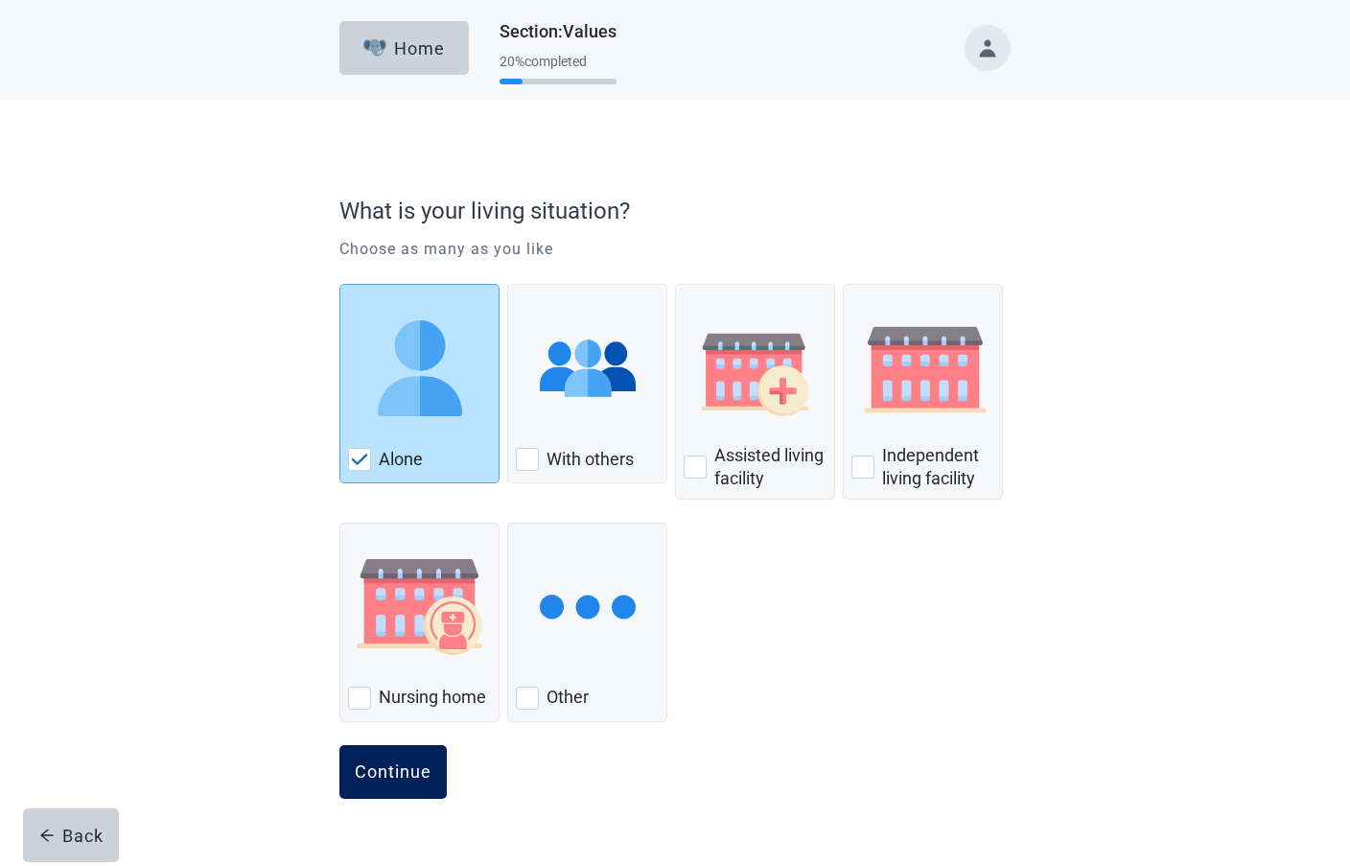
click at [404, 764] on div "Continue" at bounding box center [393, 771] width 77 height 19
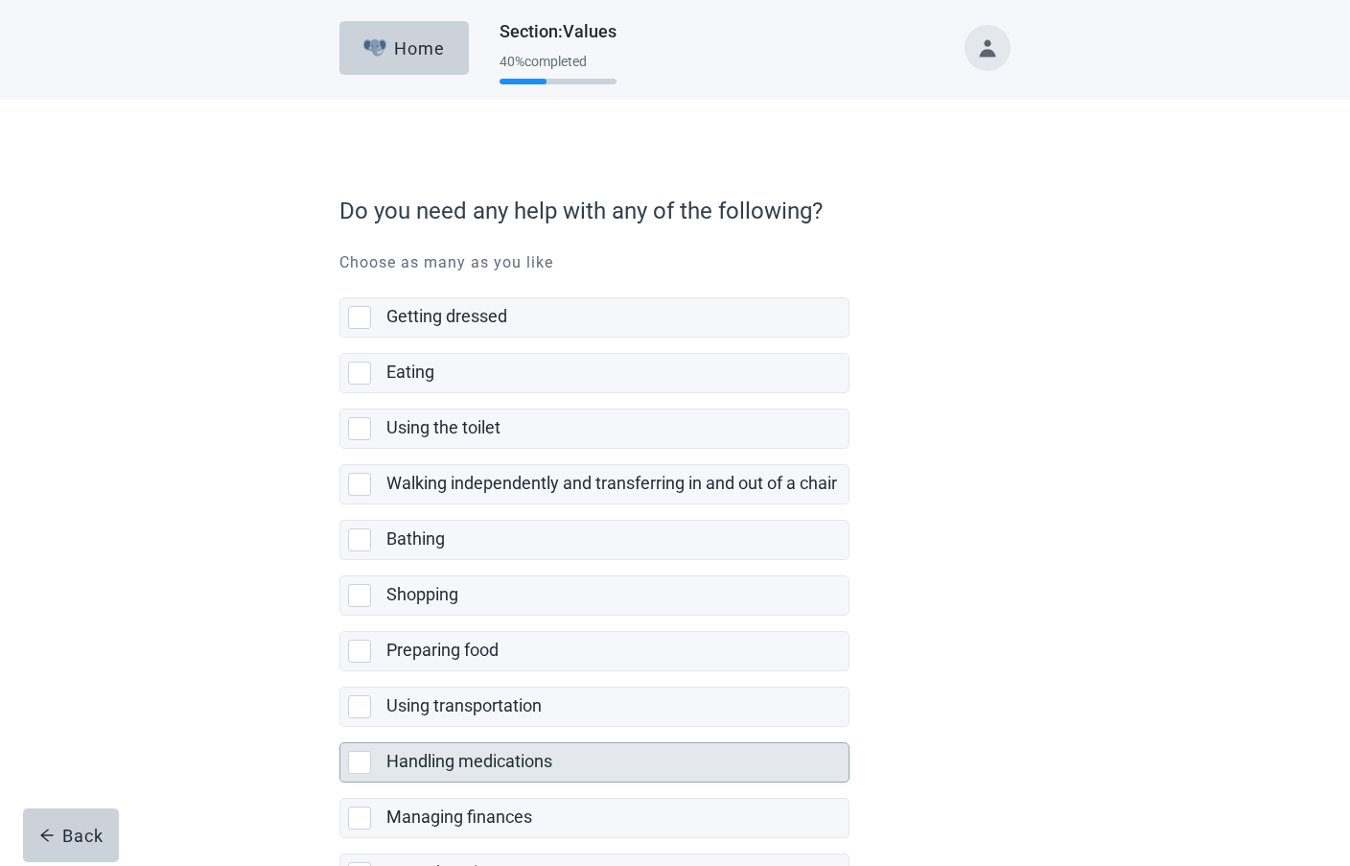
scroll to position [195, 0]
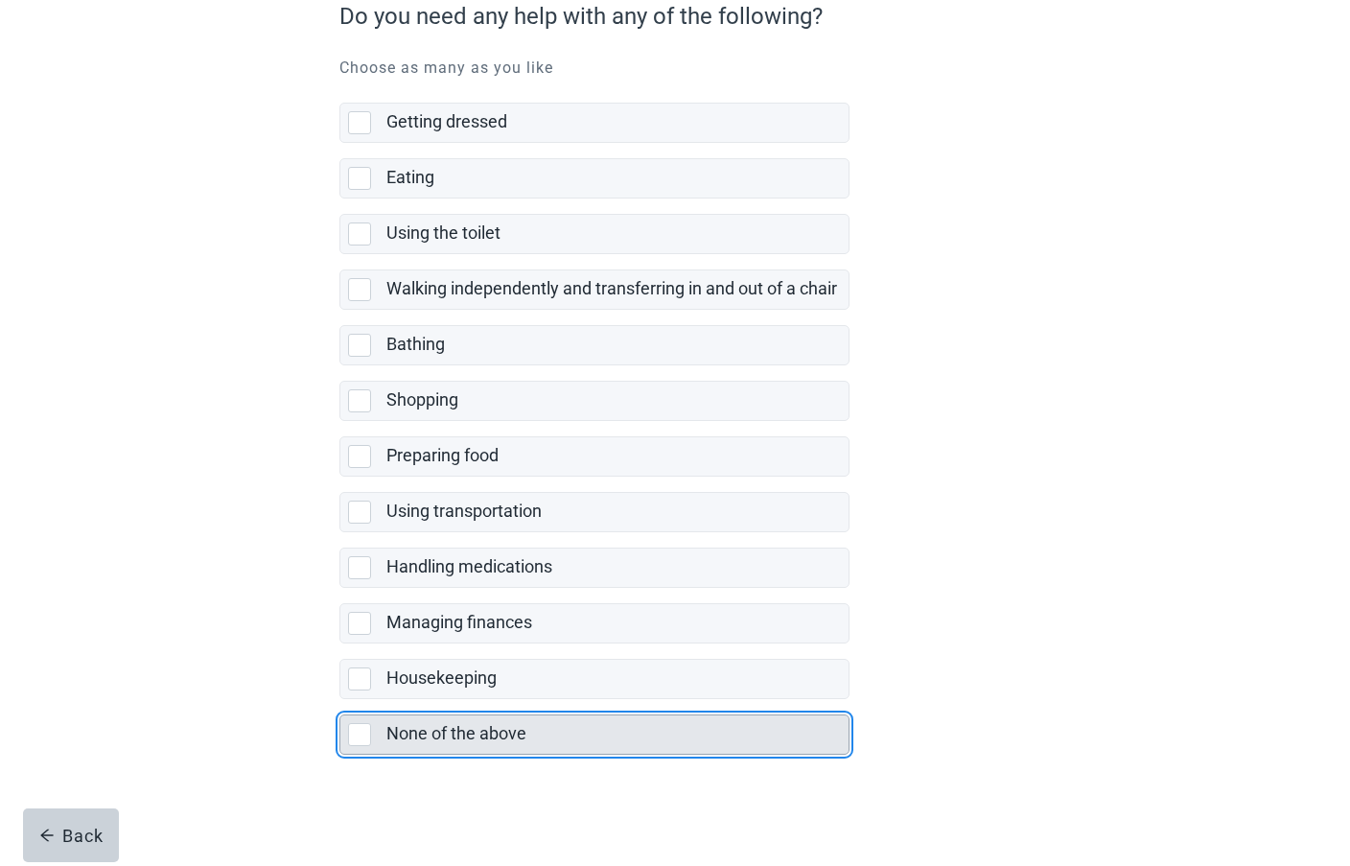
drag, startPoint x: 432, startPoint y: 728, endPoint x: 404, endPoint y: 748, distance: 35.1
click at [431, 730] on label "None of the above" at bounding box center [456, 733] width 140 height 20
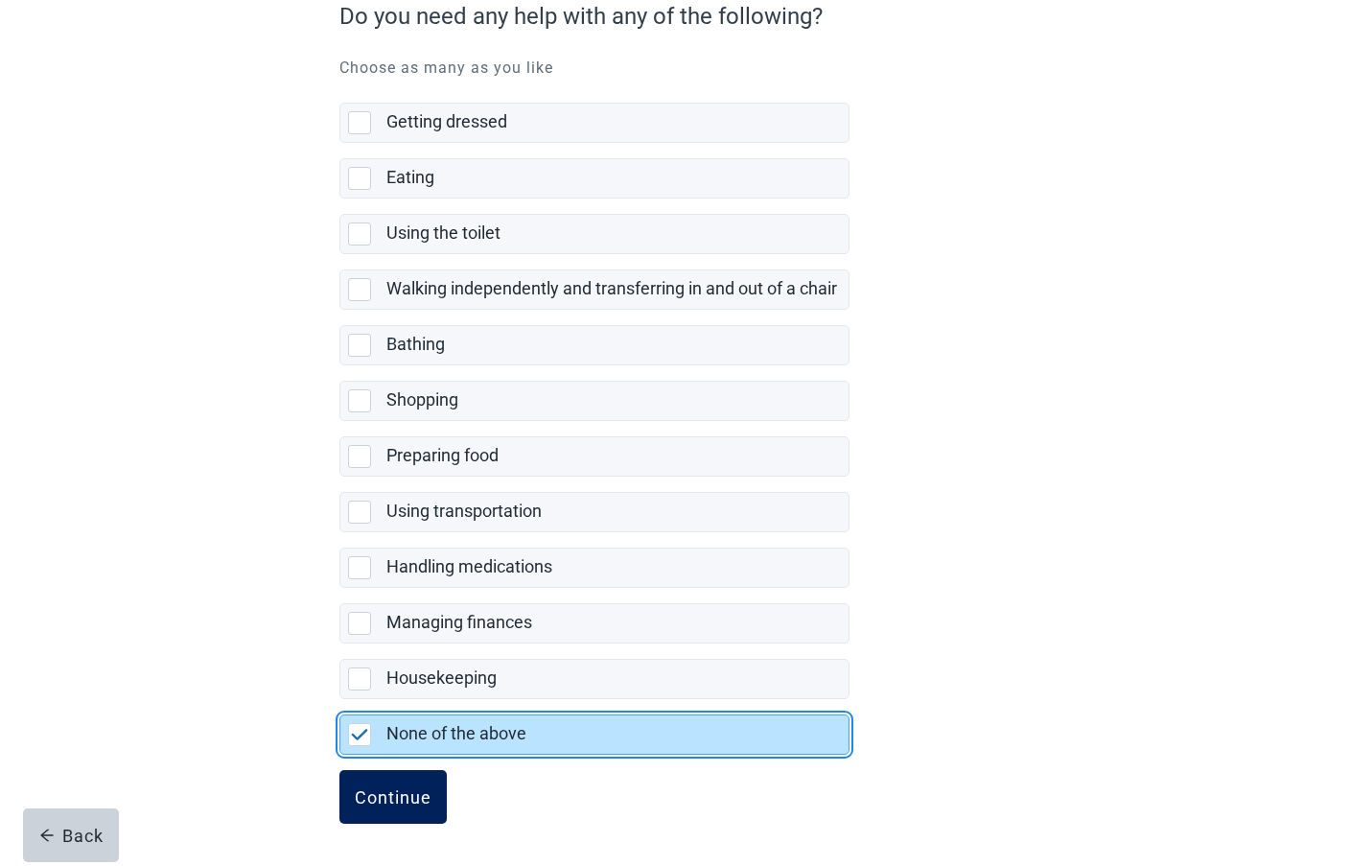
click at [389, 795] on div "Continue" at bounding box center [393, 796] width 77 height 19
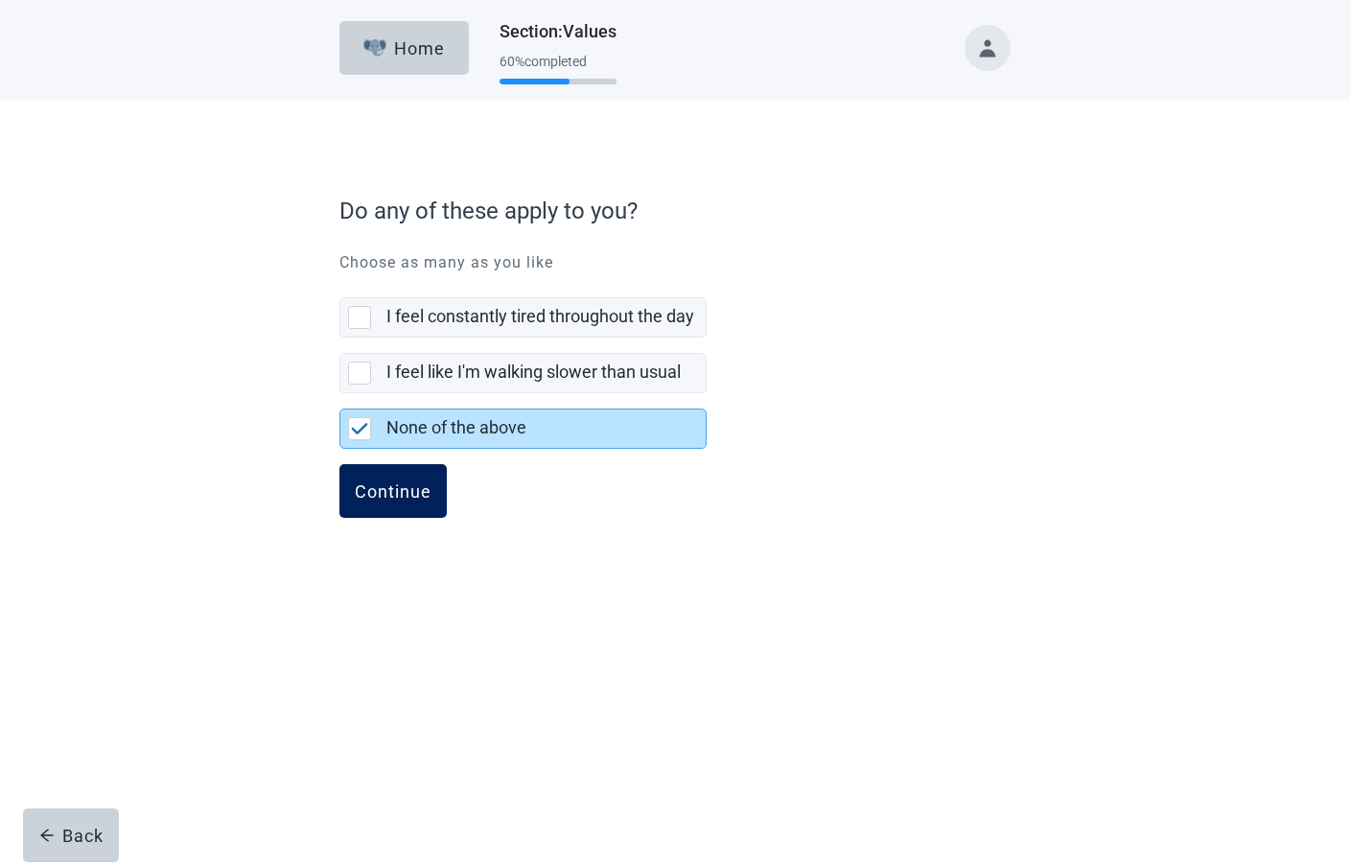
click at [405, 487] on div "Continue" at bounding box center [393, 490] width 77 height 19
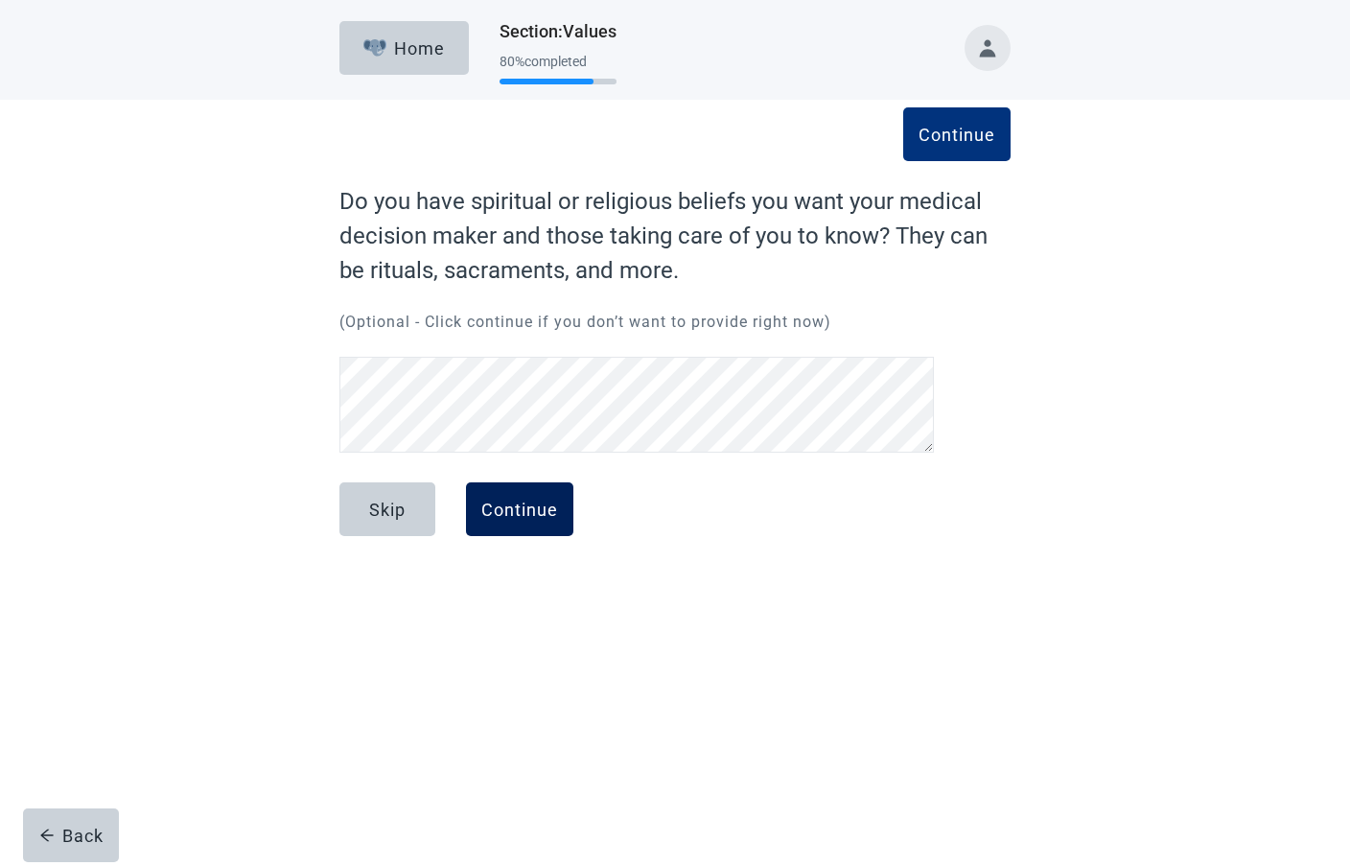
click at [491, 514] on div "Continue" at bounding box center [519, 509] width 77 height 19
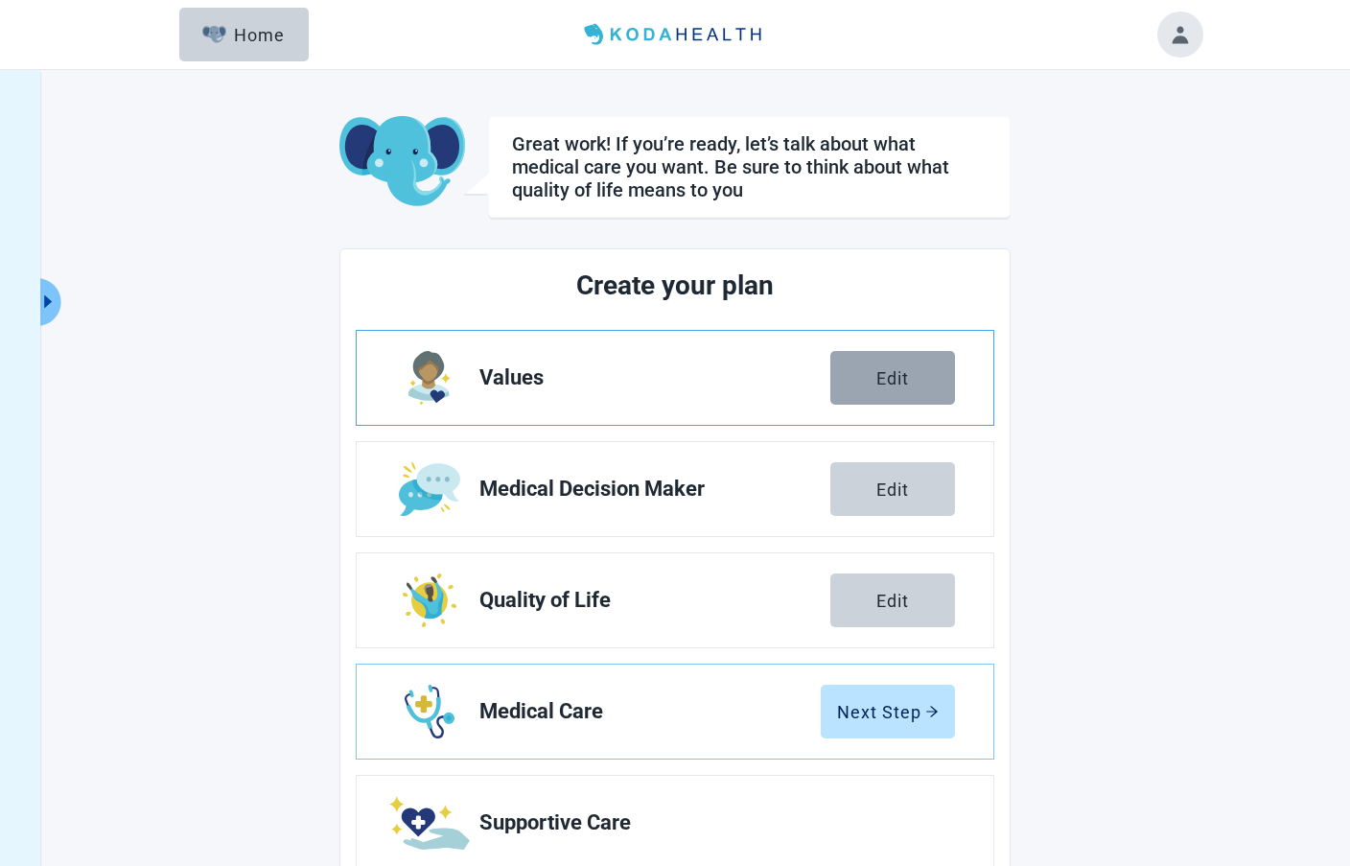
click at [867, 377] on button "Edit" at bounding box center [892, 378] width 125 height 54
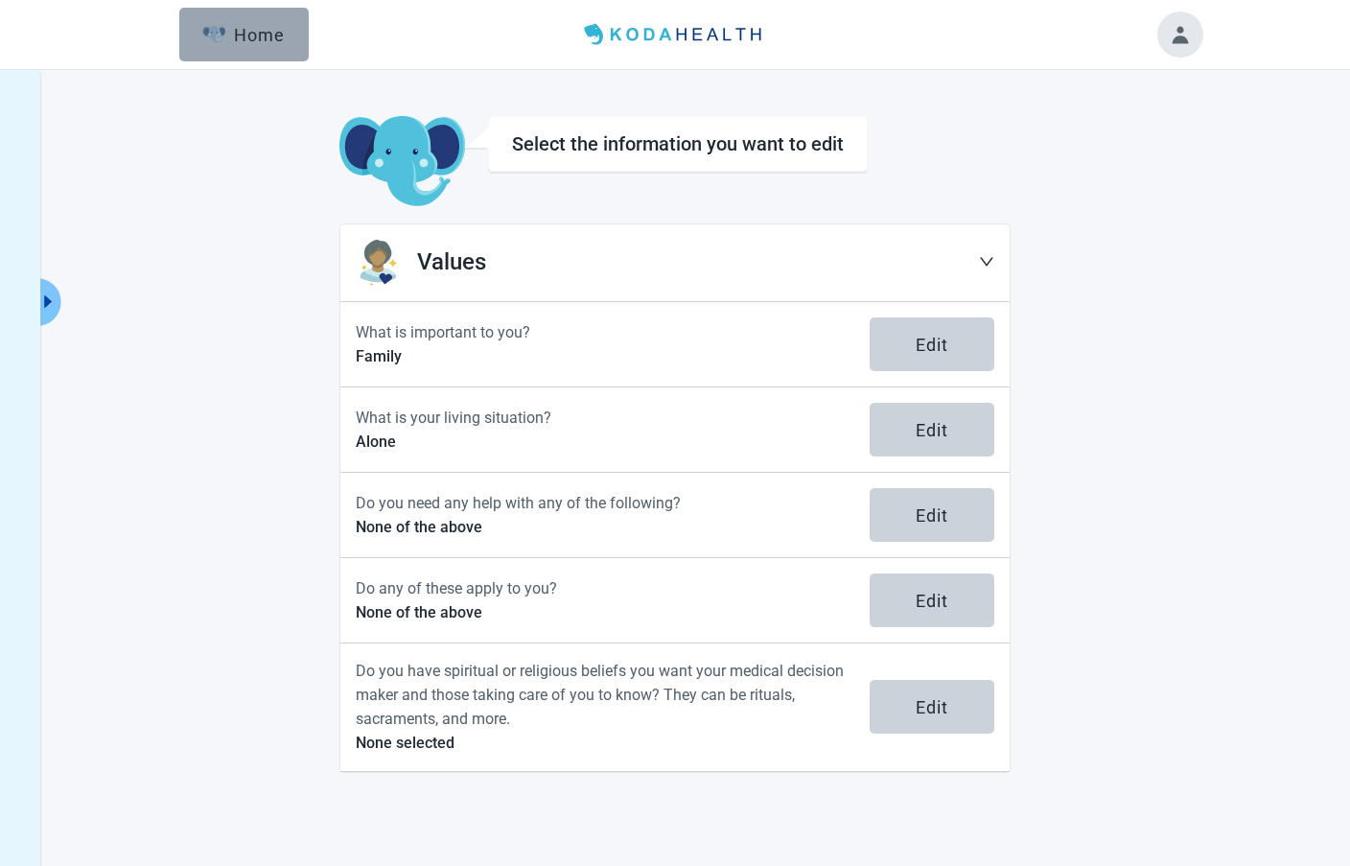
click at [262, 37] on div "Home" at bounding box center [243, 34] width 82 height 19
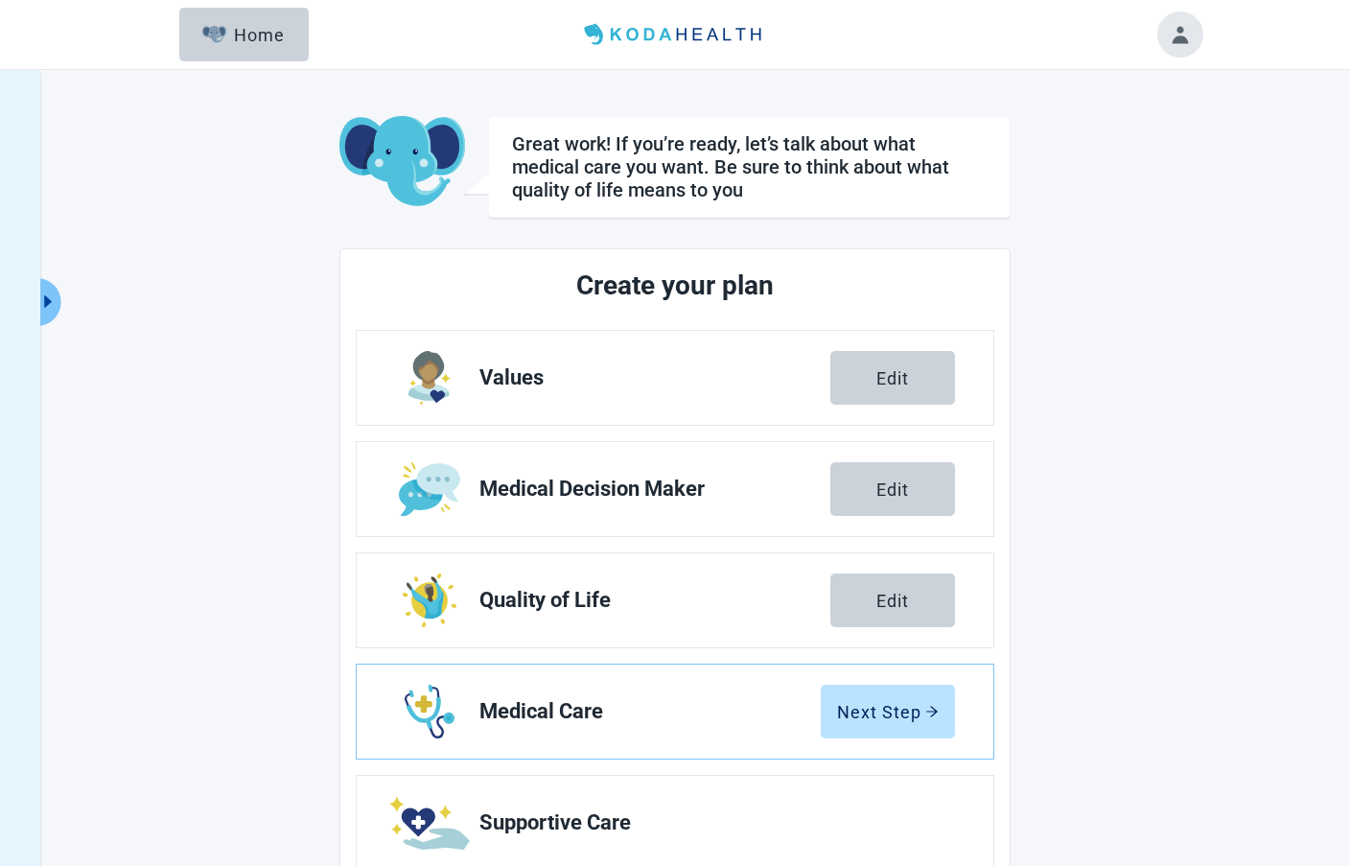
scroll to position [1, 0]
click at [1173, 48] on button "Toggle account menu" at bounding box center [1180, 34] width 46 height 46
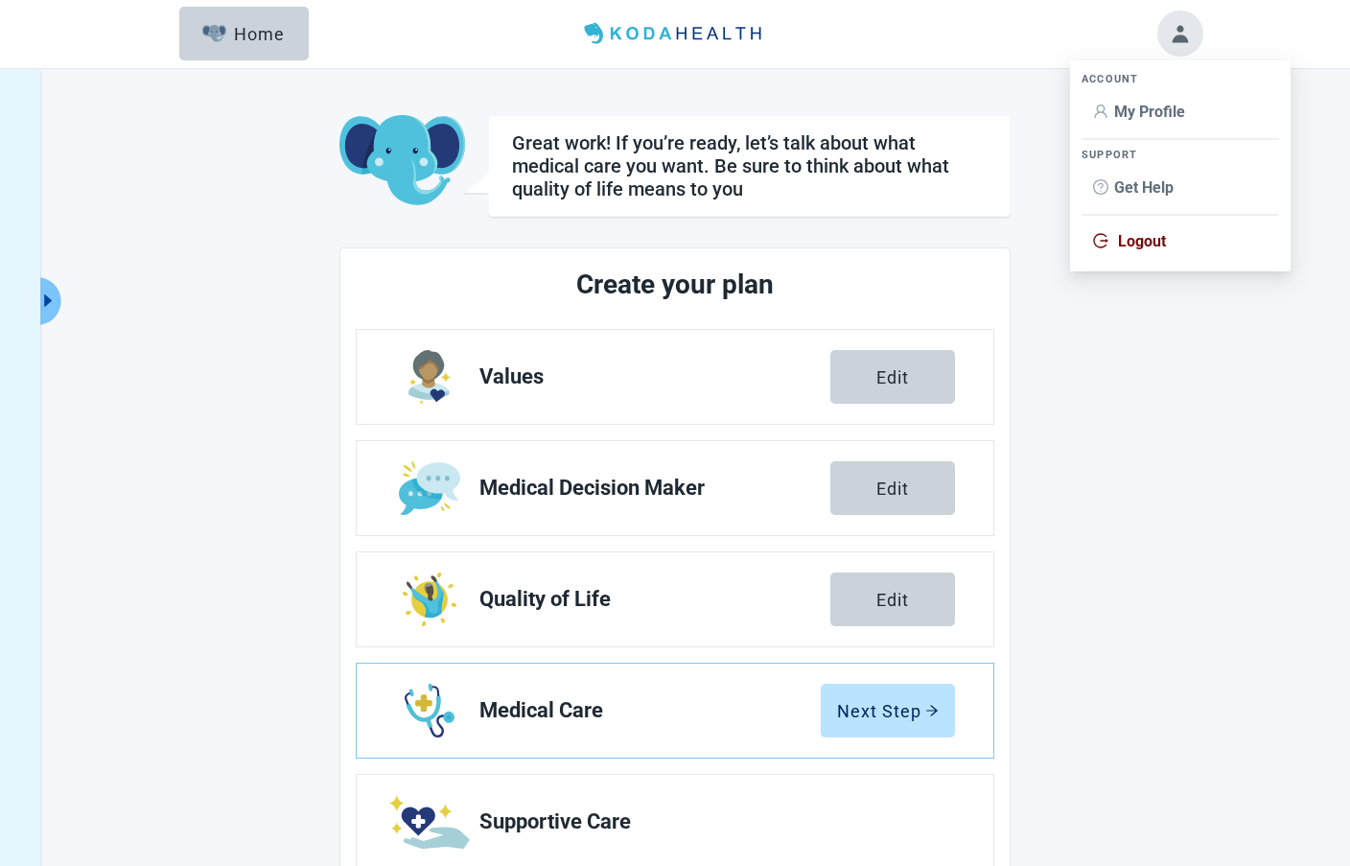
click at [1104, 244] on icon "logout" at bounding box center [1100, 240] width 15 height 15
